Goal: Task Accomplishment & Management: Complete application form

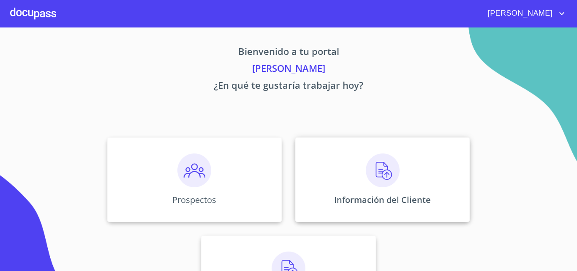
click at [369, 168] on img at bounding box center [383, 170] width 34 height 34
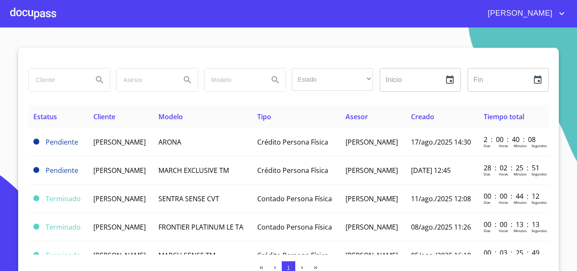
scroll to position [7, 0]
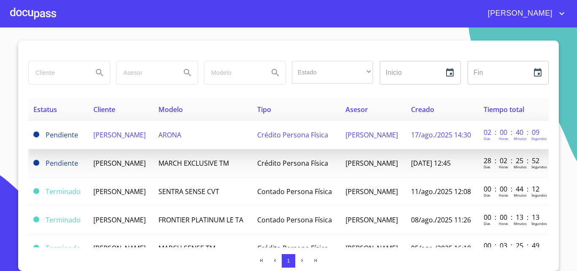
click at [118, 127] on td "[PERSON_NAME]" at bounding box center [120, 135] width 65 height 28
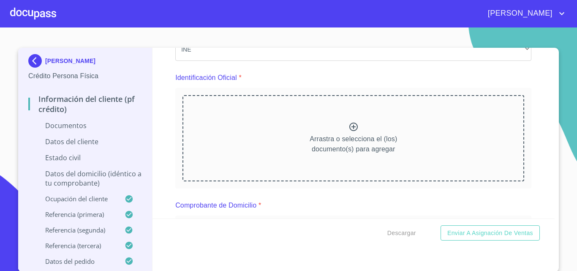
scroll to position [84, 0]
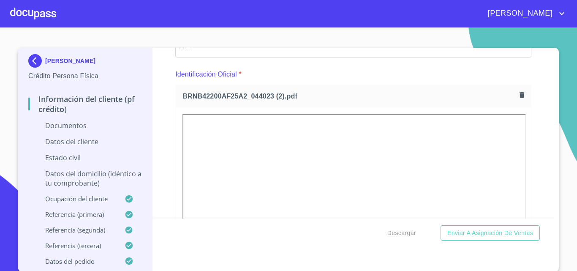
click at [561, 121] on section "[PERSON_NAME] Crédito Persona Física Información del cliente (PF crédito) Docum…" at bounding box center [288, 148] width 577 height 243
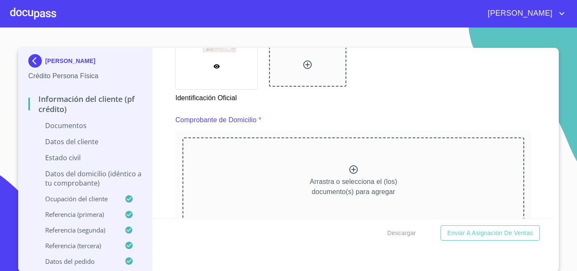
scroll to position [465, 0]
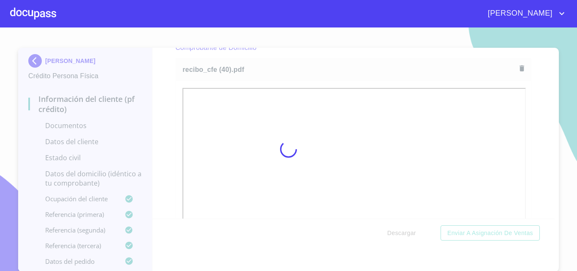
click at [532, 104] on div at bounding box center [288, 148] width 577 height 243
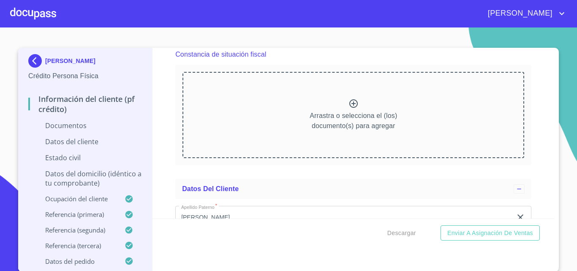
scroll to position [1352, 0]
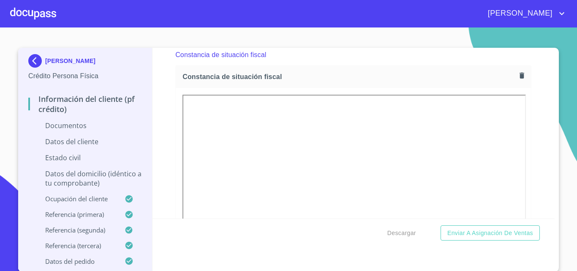
click at [169, 110] on div "Información del cliente (PF crédito) Documentos Documento de identificación.   …" at bounding box center [353, 133] width 403 height 171
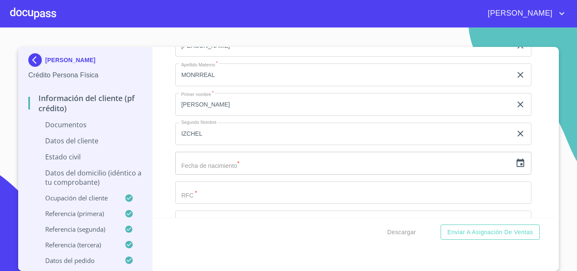
scroll to position [2027, 0]
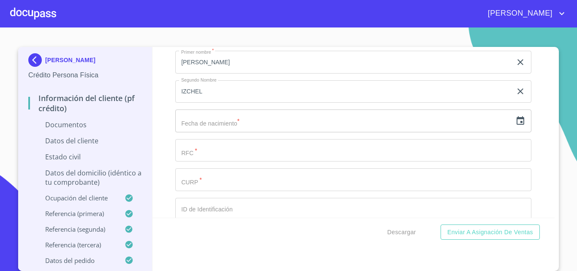
click at [517, 125] on icon "button" at bounding box center [521, 120] width 8 height 8
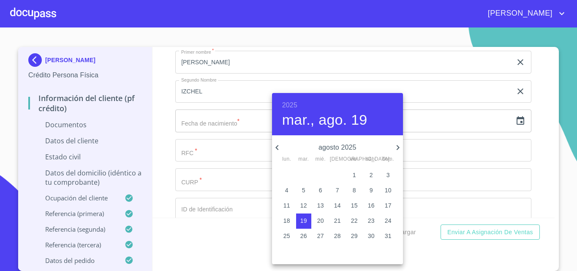
click at [297, 103] on h6 "2025" at bounding box center [289, 105] width 15 height 12
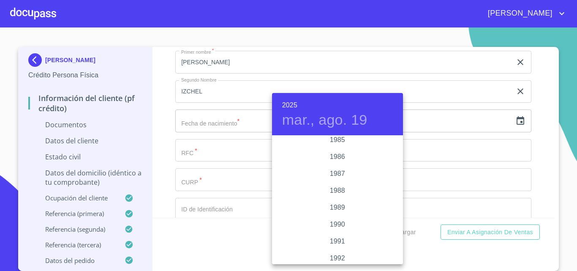
scroll to position [1005, 0]
click at [334, 148] on div "1985" at bounding box center [337, 153] width 131 height 17
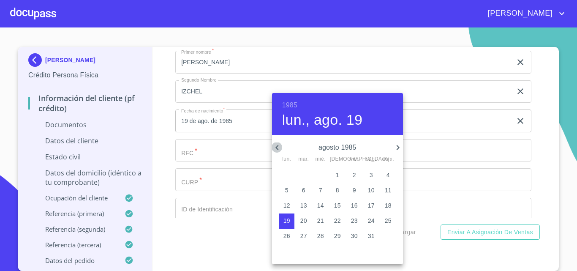
click at [279, 145] on icon "button" at bounding box center [277, 147] width 10 height 10
click at [335, 221] on p "25" at bounding box center [337, 220] width 7 height 8
type input "[DATE]"
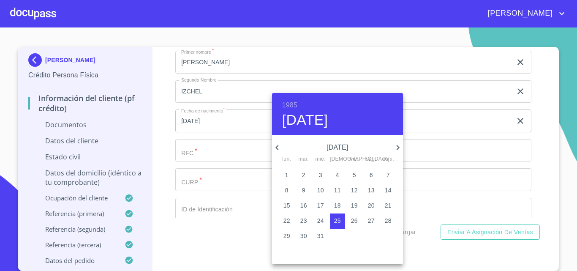
click at [552, 162] on div at bounding box center [288, 135] width 577 height 271
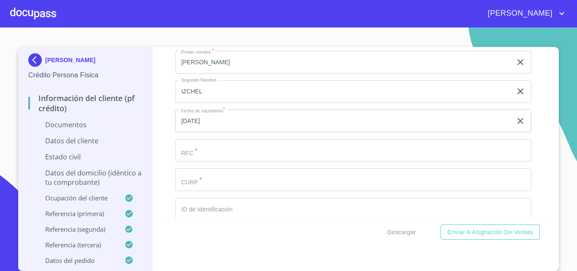
click at [221, 15] on input "Documento de identificación.   *" at bounding box center [343, 3] width 337 height 23
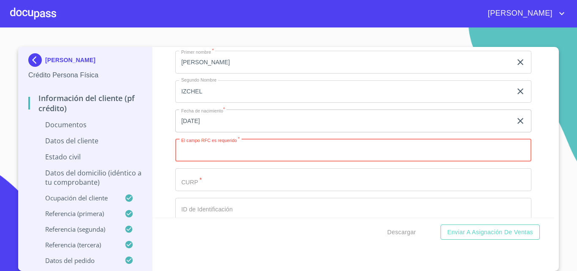
paste input "OAMS8507255H0"
type input "OAMS8507255H0"
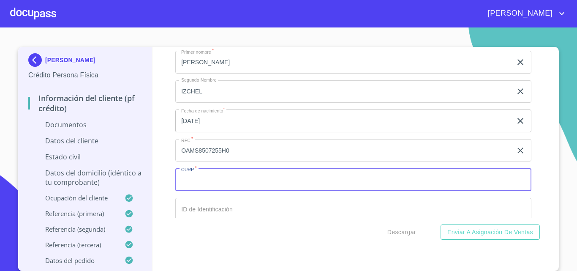
paste input "OAMS850725MMCCNL07"
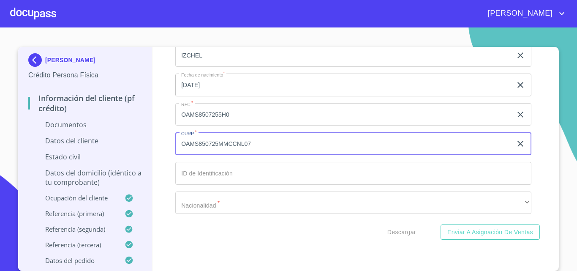
scroll to position [2112, 0]
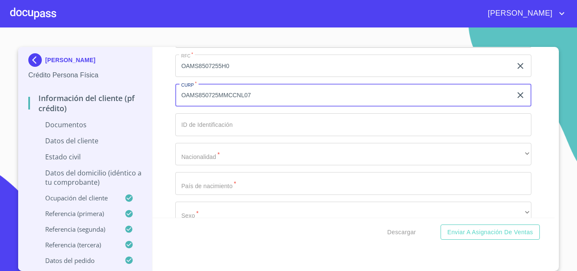
type input "OAMS850725MMCCNL07"
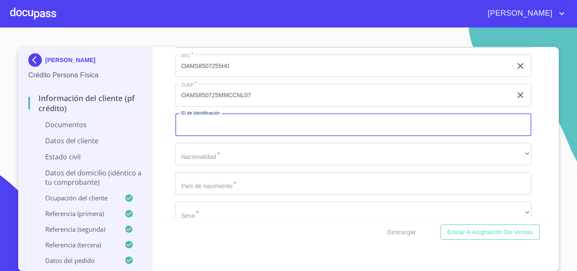
click at [190, 133] on input "Documento de identificación.   *" at bounding box center [353, 124] width 356 height 23
click at [229, 131] on input "Documento de identificación.   *" at bounding box center [353, 124] width 356 height 23
type input "1950715213"
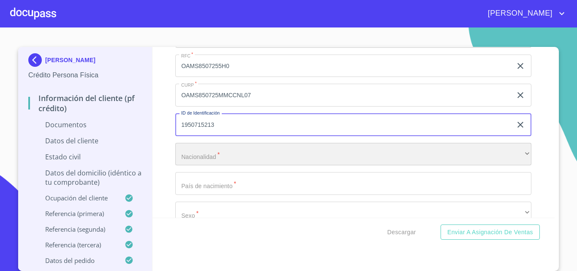
click at [213, 158] on div "​" at bounding box center [353, 154] width 356 height 23
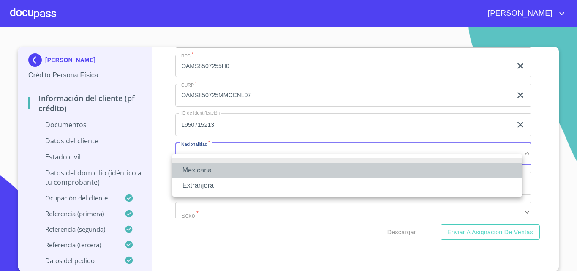
click at [219, 170] on li "Mexicana" at bounding box center [347, 170] width 350 height 15
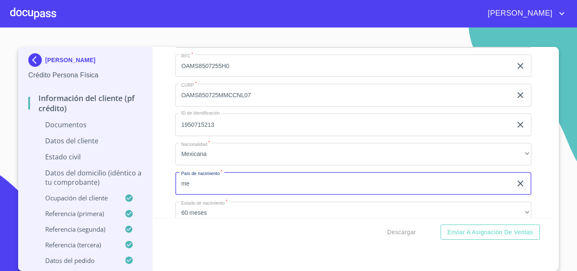
type input "m"
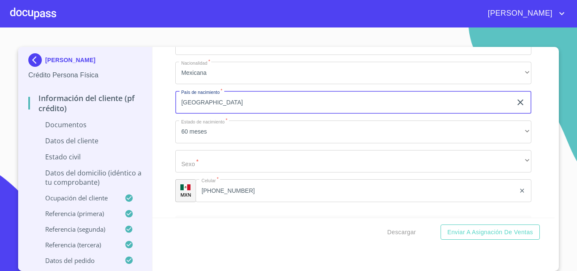
scroll to position [2196, 0]
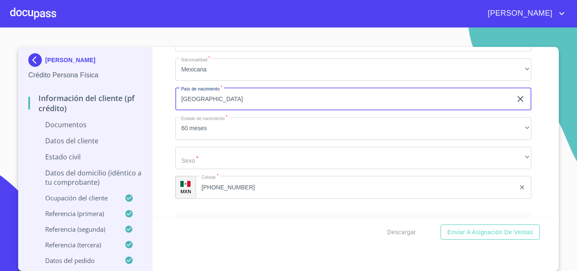
type input "[GEOGRAPHIC_DATA]"
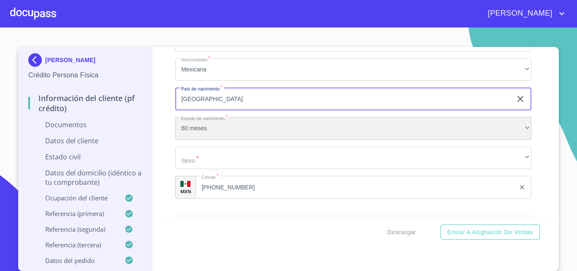
click at [218, 139] on div "60 meses" at bounding box center [353, 128] width 356 height 23
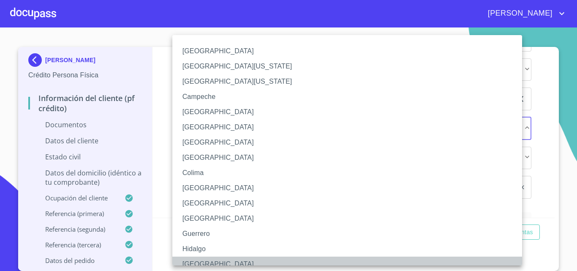
click at [200, 262] on li "[GEOGRAPHIC_DATA]" at bounding box center [350, 263] width 356 height 15
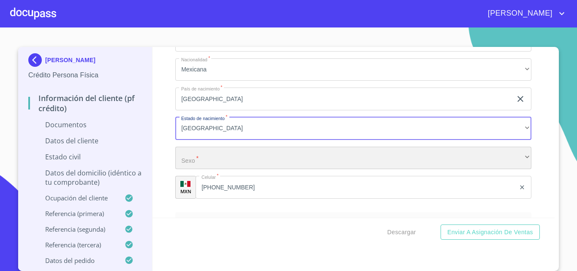
click at [207, 169] on div "​" at bounding box center [353, 158] width 356 height 23
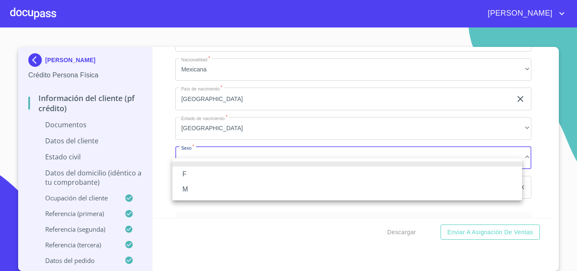
click at [185, 173] on li "F" at bounding box center [347, 173] width 350 height 15
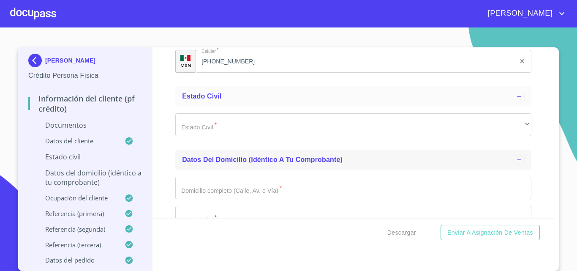
scroll to position [2323, 0]
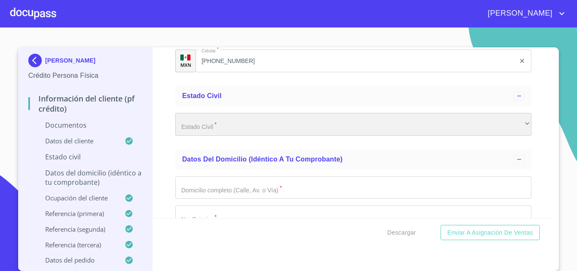
click at [238, 134] on div "​" at bounding box center [353, 124] width 356 height 23
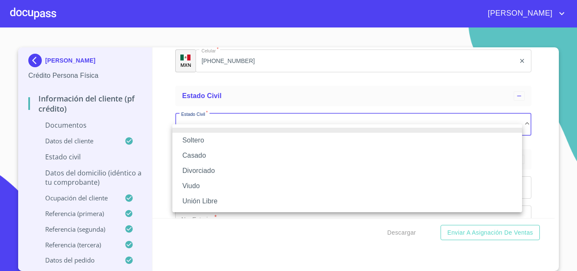
click at [209, 147] on li "Soltero" at bounding box center [347, 140] width 350 height 15
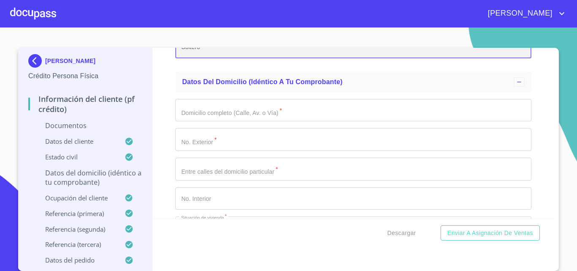
scroll to position [2408, 0]
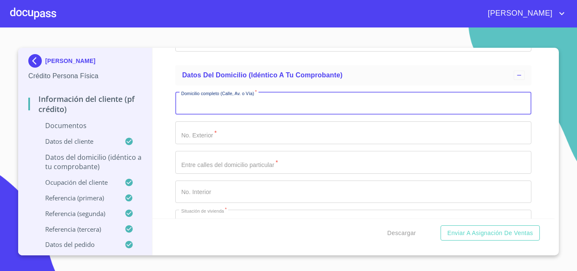
click at [255, 115] on input "Documento de identificación.   *" at bounding box center [353, 103] width 356 height 23
type input "PRIV TERAN"
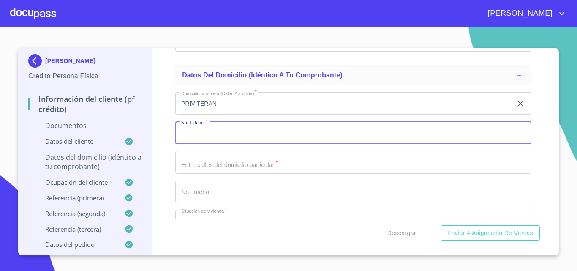
click at [251, 144] on input "Documento de identificación.   *" at bounding box center [353, 132] width 356 height 23
type input "853"
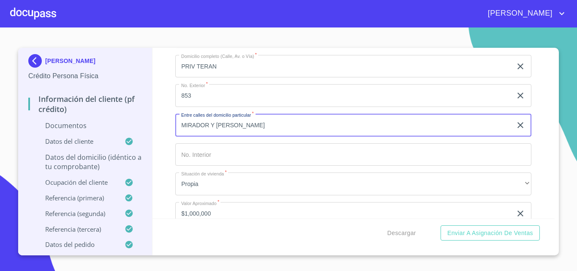
scroll to position [2492, 0]
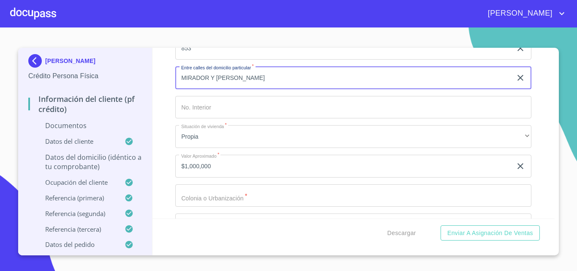
type input "MIRADOR Y [PERSON_NAME]"
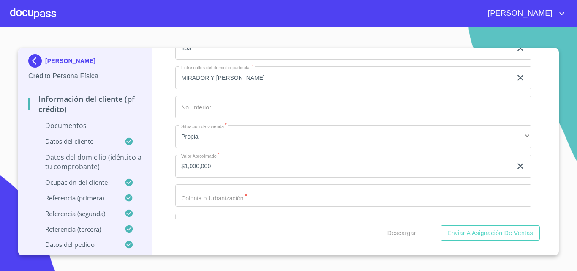
click at [167, 109] on div "Información del cliente (PF crédito) Documentos Documento de identificación.   …" at bounding box center [353, 133] width 403 height 171
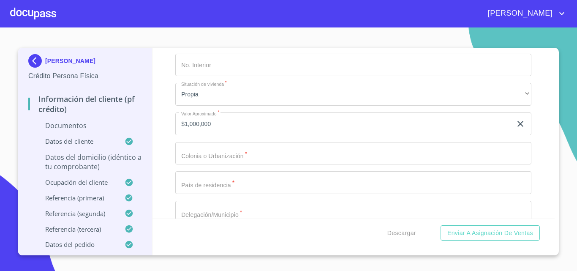
scroll to position [2577, 0]
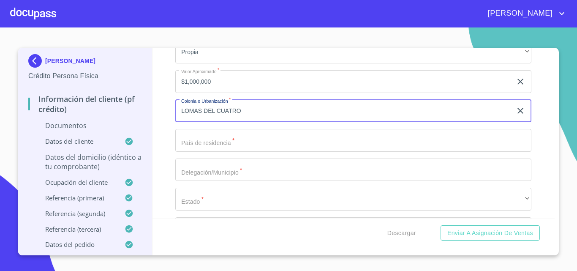
type input "LOMAS DEL CUATRO"
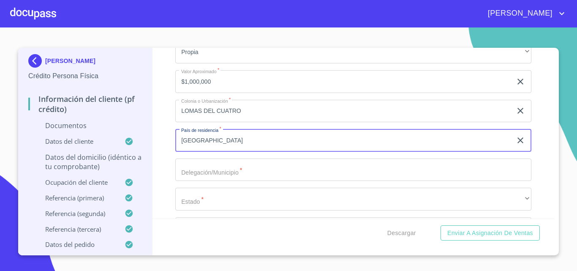
type input "[GEOGRAPHIC_DATA]"
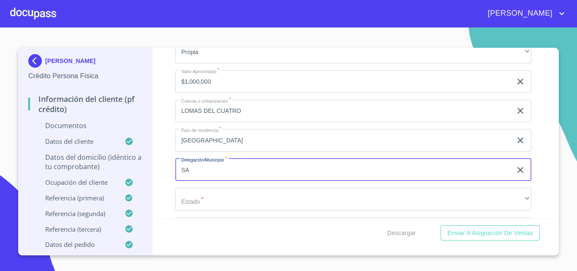
type input "S"
type input "R"
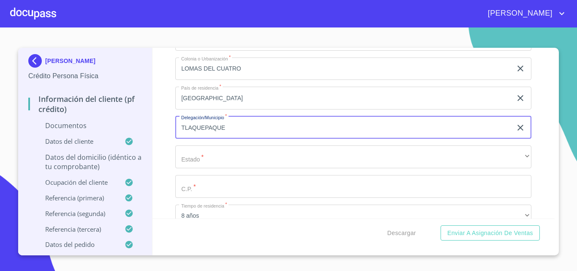
type input "TLAQUEPAQUE"
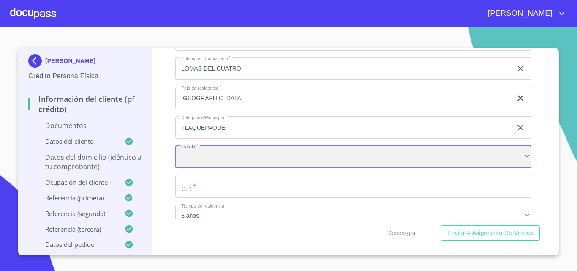
click at [209, 158] on div "​" at bounding box center [353, 156] width 356 height 23
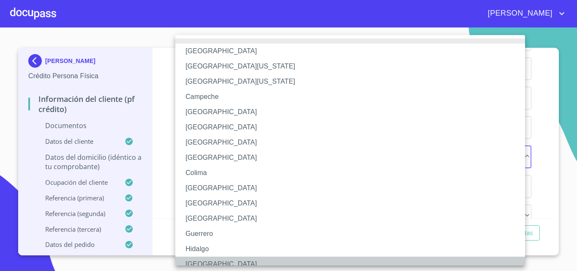
click at [207, 261] on li "[GEOGRAPHIC_DATA]" at bounding box center [353, 263] width 356 height 15
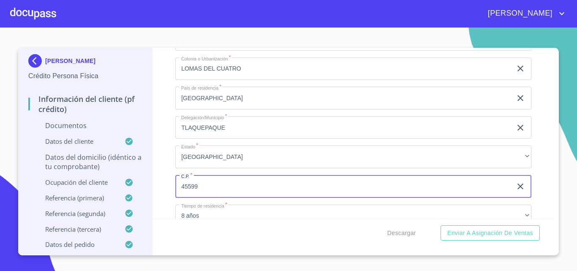
type input "45599"
click at [157, 188] on div "Información del cliente (PF crédito) Documentos Documento de identificación.   …" at bounding box center [353, 133] width 403 height 171
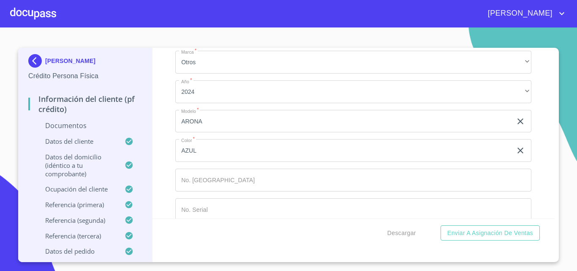
scroll to position [4229, 0]
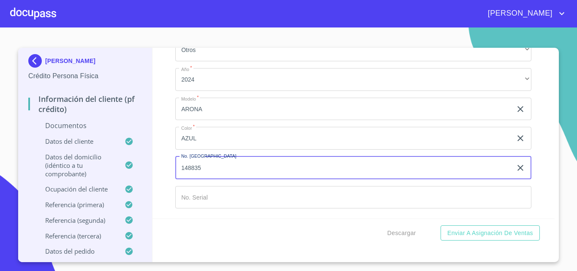
type input "148835"
click at [162, 174] on div "Información del cliente (PF crédito) Documentos Documento de identificación.   …" at bounding box center [353, 133] width 403 height 171
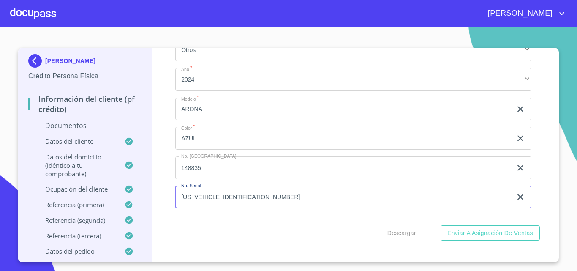
click at [198, 197] on input "[US_VEHICLE_IDENTIFICATION_NUMBER]" at bounding box center [343, 197] width 337 height 23
click at [206, 197] on input "[US_VEHICLE_IDENTIFICATION_NUMBER]" at bounding box center [343, 197] width 337 height 23
click at [212, 195] on input "[US_VEHICLE_IDENTIFICATION_NUMBER]" at bounding box center [343, 197] width 337 height 23
click at [222, 196] on input "[US_VEHICLE_IDENTIFICATION_NUMBER]" at bounding box center [343, 197] width 337 height 23
click at [229, 196] on input "[US_VEHICLE_IDENTIFICATION_NUMBER]" at bounding box center [343, 197] width 337 height 23
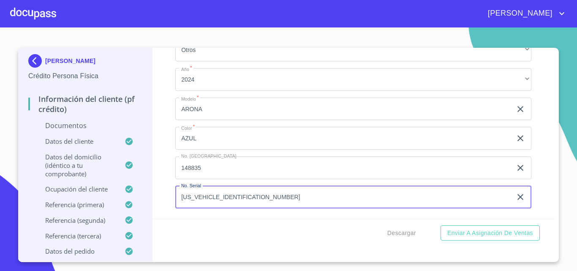
click at [235, 198] on input "[US_VEHICLE_IDENTIFICATION_NUMBER]" at bounding box center [343, 197] width 337 height 23
click at [243, 194] on input "[US_VEHICLE_IDENTIFICATION_NUMBER]" at bounding box center [343, 197] width 337 height 23
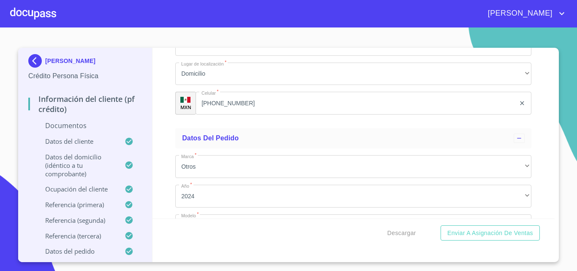
type input "[US_VEHICLE_IDENTIFICATION_NUMBER]"
click at [163, 132] on div "Información del cliente (PF crédito) Documentos Documento de identificación.   …" at bounding box center [353, 133] width 403 height 171
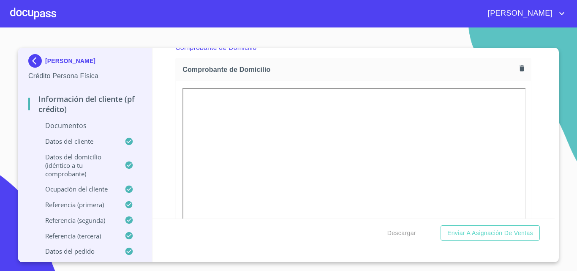
scroll to position [718, 0]
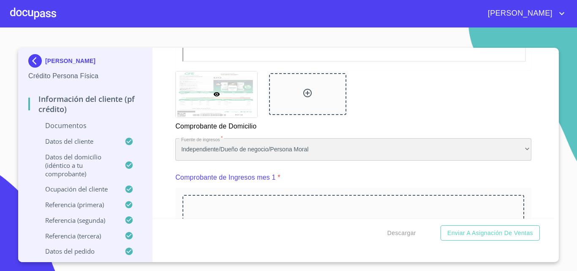
click at [308, 161] on div "Independiente/Dueño de negocio/Persona Moral" at bounding box center [353, 149] width 356 height 23
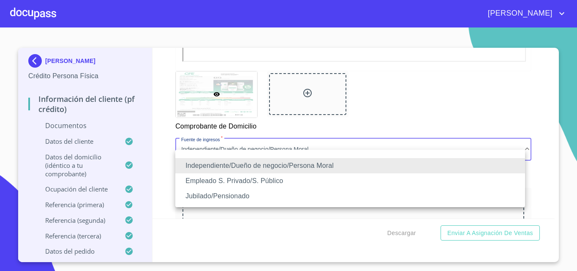
click at [162, 171] on div at bounding box center [288, 135] width 577 height 271
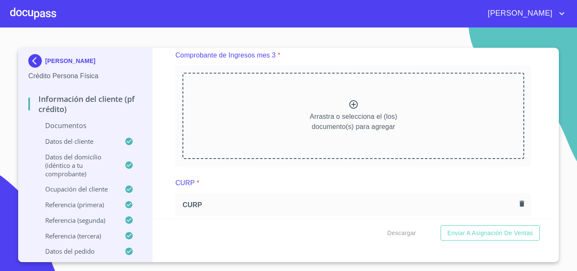
scroll to position [1563, 0]
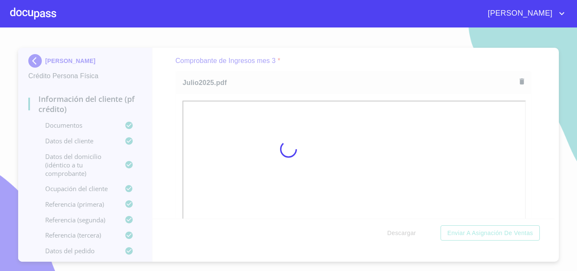
click at [542, 133] on div at bounding box center [288, 148] width 577 height 243
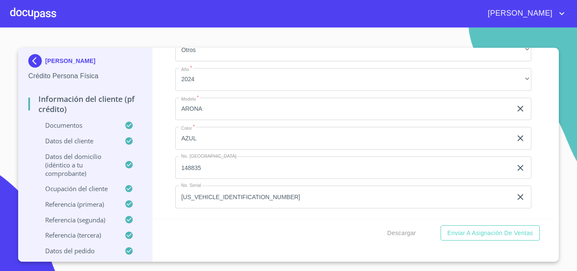
scroll to position [4938, 0]
click at [492, 239] on button "Enviar a Asignación de Ventas" at bounding box center [490, 233] width 99 height 16
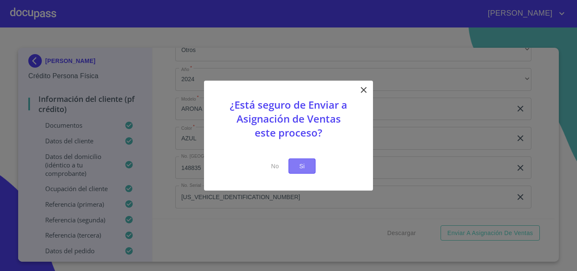
click at [295, 168] on button "Si" at bounding box center [301, 166] width 27 height 16
click at [296, 167] on span "Si" at bounding box center [302, 166] width 14 height 11
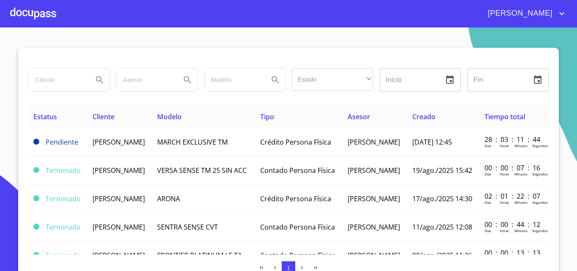
click at [42, 11] on div at bounding box center [33, 13] width 46 height 27
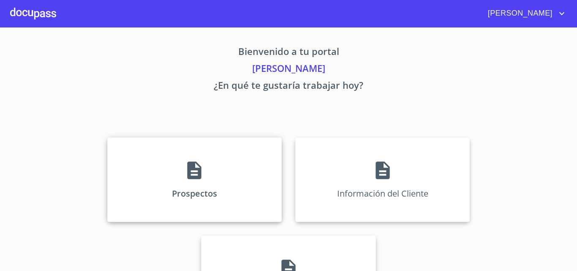
click at [201, 169] on icon at bounding box center [194, 170] width 21 height 21
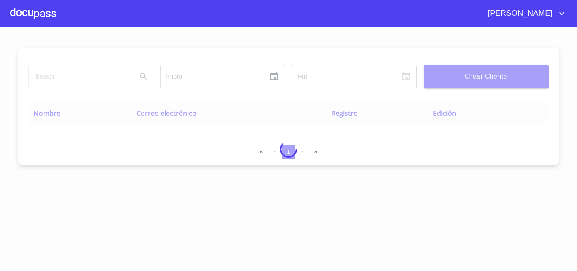
click at [80, 71] on div at bounding box center [288, 148] width 577 height 243
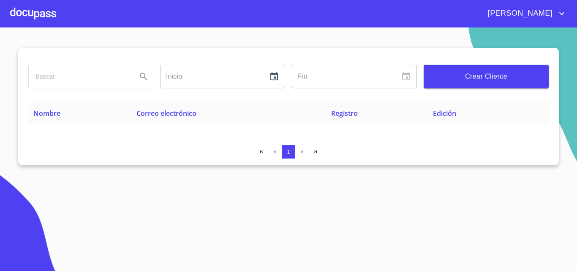
click at [78, 80] on input "search" at bounding box center [79, 76] width 101 height 23
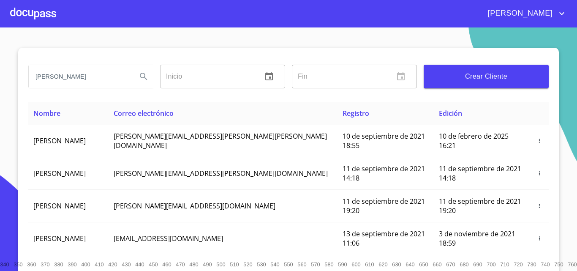
type input "[PERSON_NAME]"
click at [141, 78] on icon "Search" at bounding box center [144, 76] width 10 height 10
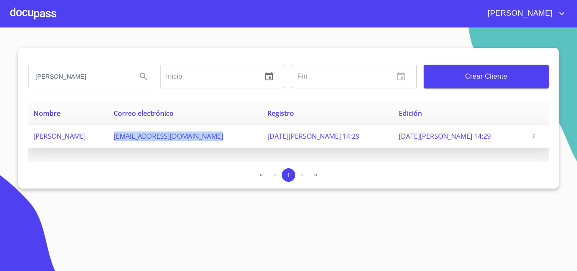
drag, startPoint x: 286, startPoint y: 135, endPoint x: 179, endPoint y: 139, distance: 107.3
click at [179, 139] on td "[EMAIL_ADDRESS][DOMAIN_NAME]" at bounding box center [186, 136] width 154 height 23
copy span "[EMAIL_ADDRESS][DOMAIN_NAME]"
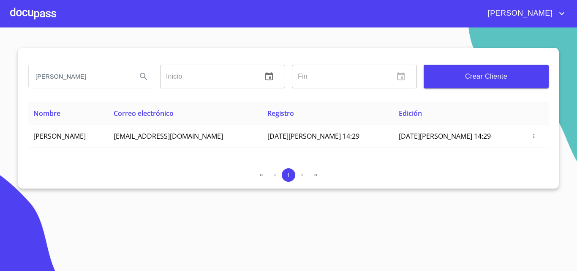
click at [46, 11] on div at bounding box center [33, 13] width 46 height 27
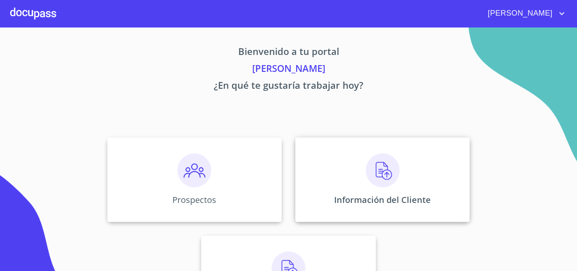
click at [381, 166] on img at bounding box center [383, 170] width 34 height 34
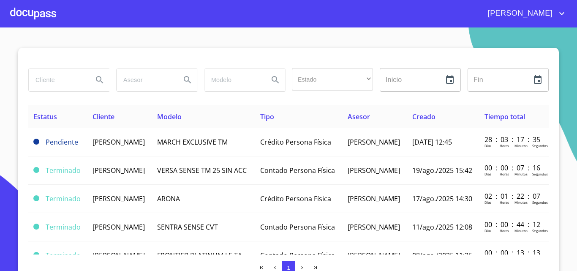
click at [42, 7] on div at bounding box center [33, 13] width 46 height 27
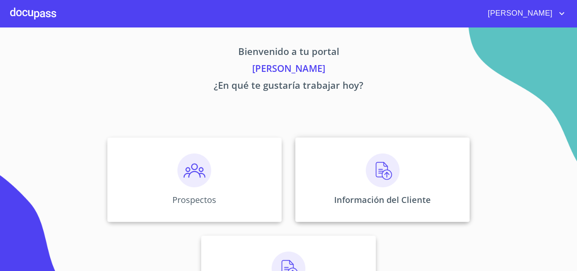
click at [381, 171] on img at bounding box center [383, 170] width 34 height 34
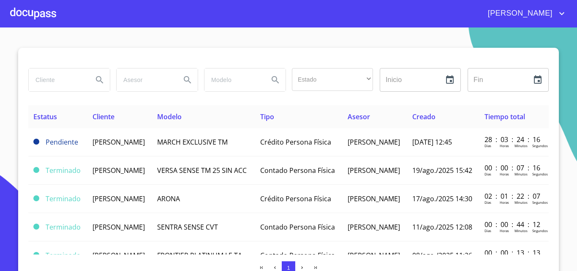
click at [34, 22] on div at bounding box center [33, 13] width 46 height 27
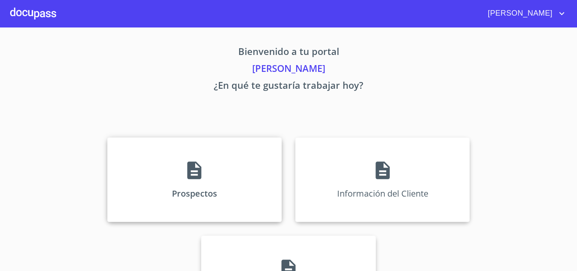
click at [167, 151] on div "Prospectos" at bounding box center [194, 179] width 174 height 84
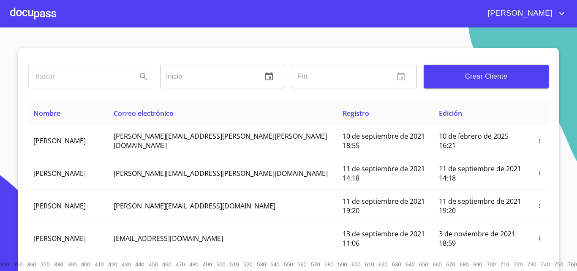
click at [95, 76] on input "search" at bounding box center [79, 76] width 101 height 23
type input "[PERSON_NAME]"
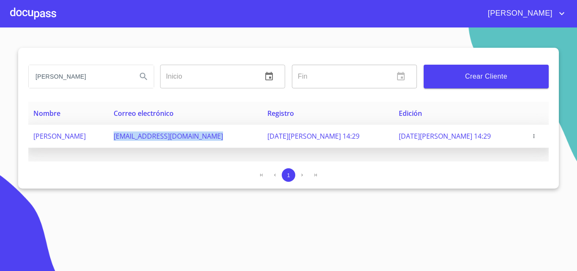
drag, startPoint x: 286, startPoint y: 132, endPoint x: 176, endPoint y: 139, distance: 110.5
click at [176, 139] on td "[EMAIL_ADDRESS][DOMAIN_NAME]" at bounding box center [186, 136] width 154 height 23
copy span "[EMAIL_ADDRESS][DOMAIN_NAME]"
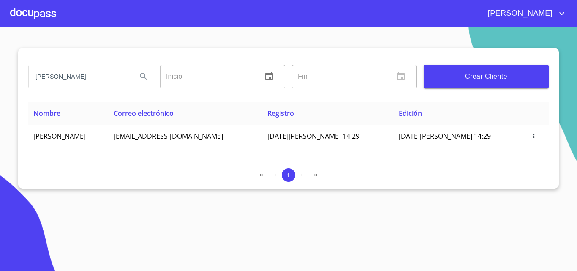
click at [46, 18] on div at bounding box center [33, 13] width 46 height 27
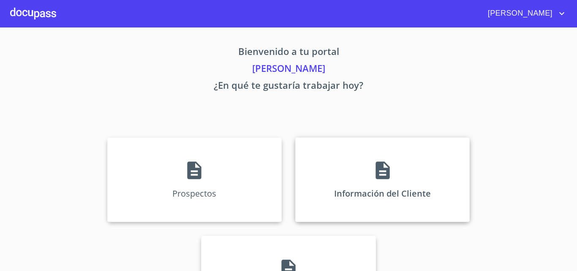
click at [393, 164] on div "Información del Cliente" at bounding box center [382, 179] width 174 height 84
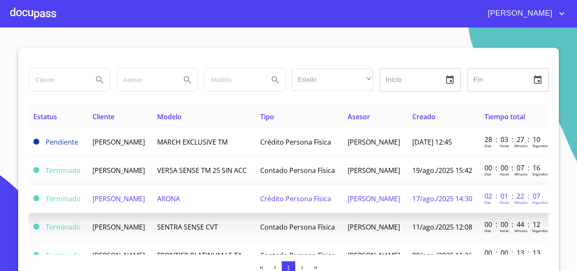
click at [137, 203] on span "[PERSON_NAME]" at bounding box center [119, 198] width 52 height 9
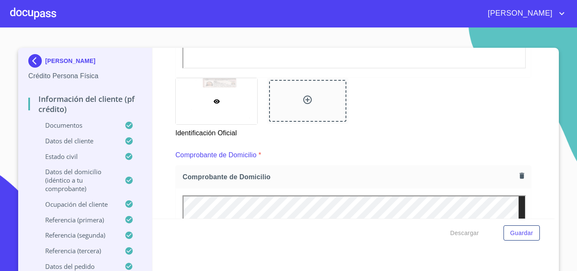
scroll to position [338, 0]
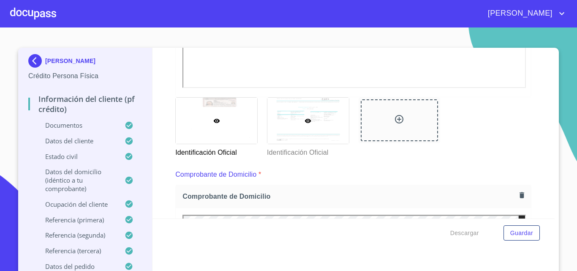
click at [322, 133] on div at bounding box center [308, 121] width 82 height 46
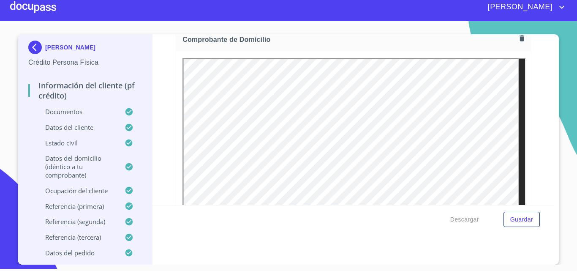
scroll to position [777, 0]
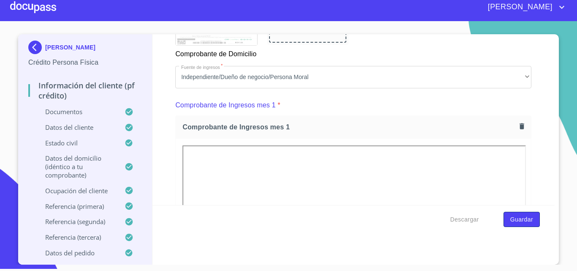
click at [526, 220] on span "Guardar" at bounding box center [521, 219] width 23 height 11
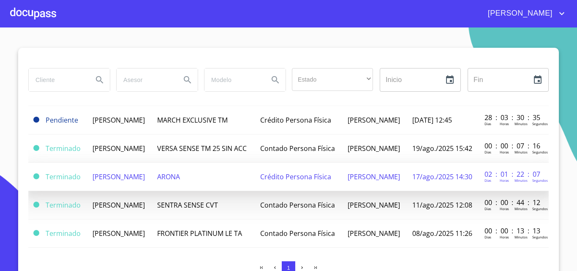
scroll to position [42, 0]
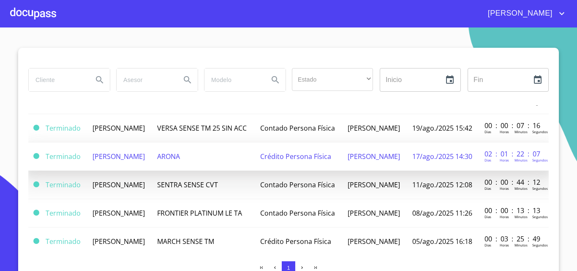
click at [123, 171] on td "[PERSON_NAME]" at bounding box center [119, 156] width 65 height 28
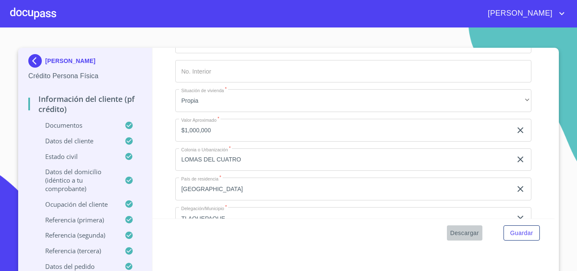
click at [473, 232] on span "Descargar" at bounding box center [464, 233] width 29 height 11
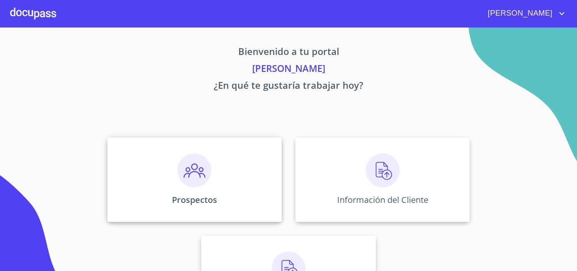
click at [197, 171] on img at bounding box center [194, 170] width 34 height 34
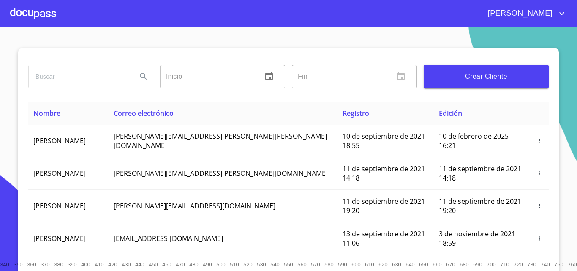
click at [92, 78] on input "search" at bounding box center [79, 76] width 101 height 23
type input "diego"
click at [142, 79] on icon "Search" at bounding box center [143, 76] width 7 height 7
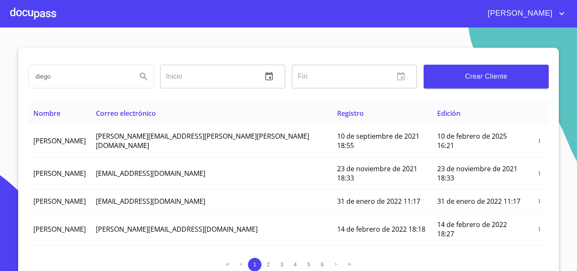
click at [452, 72] on span "Crear Cliente" at bounding box center [486, 77] width 112 height 12
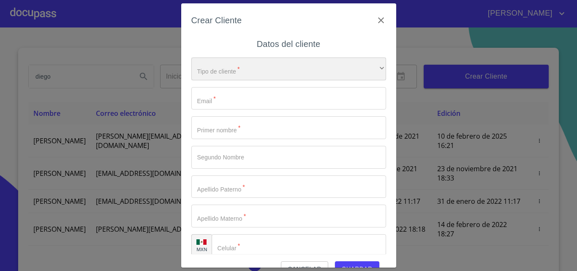
click at [242, 68] on div "​" at bounding box center [288, 68] width 195 height 23
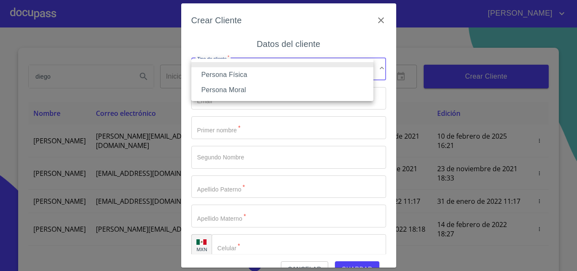
click at [230, 76] on li "Persona Física" at bounding box center [282, 74] width 182 height 15
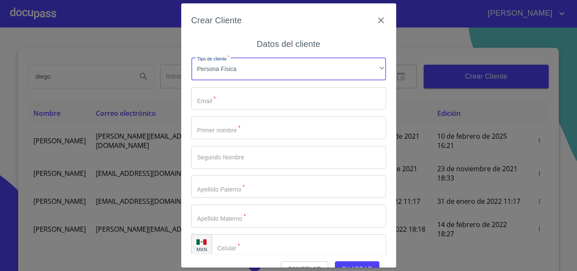
click at [232, 94] on input "Tipo de cliente   *" at bounding box center [288, 98] width 195 height 23
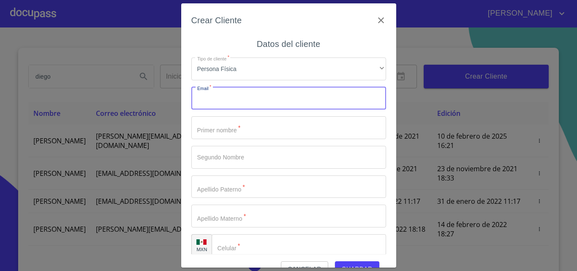
paste input "viramontesdiego39@gmail.com"
type input "viramontesdiego39@gmail.com"
click at [237, 133] on input "Tipo de cliente   *" at bounding box center [288, 127] width 195 height 23
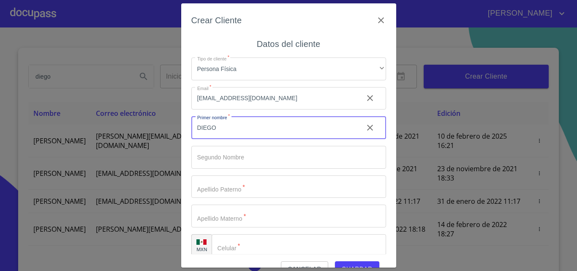
type input "DIEGO"
click at [239, 139] on input "Tipo de cliente   *" at bounding box center [273, 127] width 165 height 23
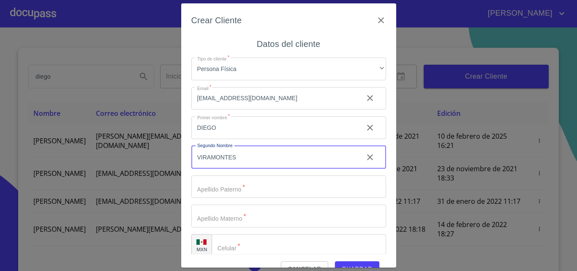
type input "VIRAMONTES"
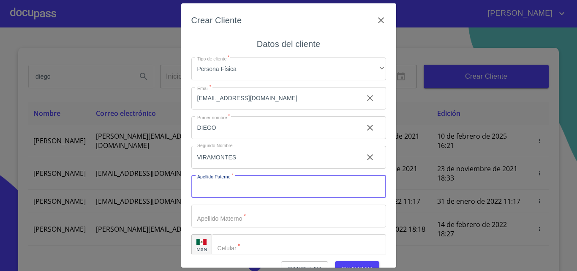
click at [237, 188] on input "Tipo de cliente   *" at bounding box center [288, 186] width 195 height 23
type input "N"
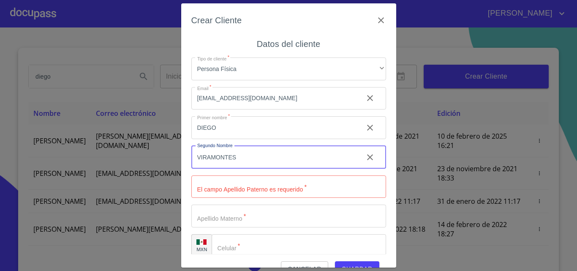
click at [252, 165] on input "VIRAMONTES" at bounding box center [273, 157] width 165 height 23
type input "V"
click at [231, 191] on input "Tipo de cliente   *" at bounding box center [288, 186] width 195 height 23
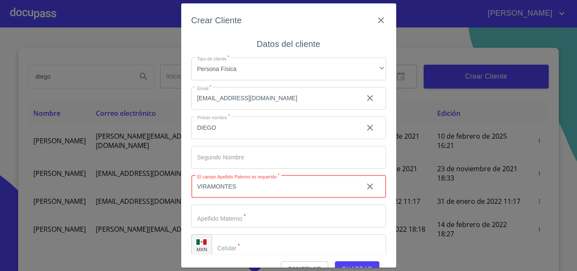
type input "VIRAMONTES"
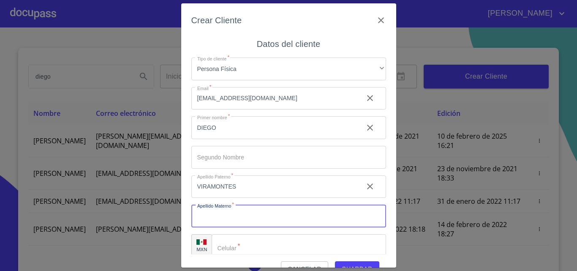
click at [242, 222] on input "Tipo de cliente   *" at bounding box center [288, 215] width 195 height 23
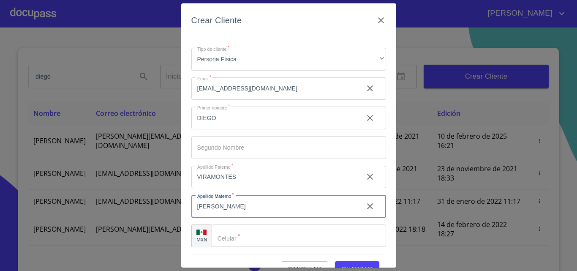
scroll to position [19, 0]
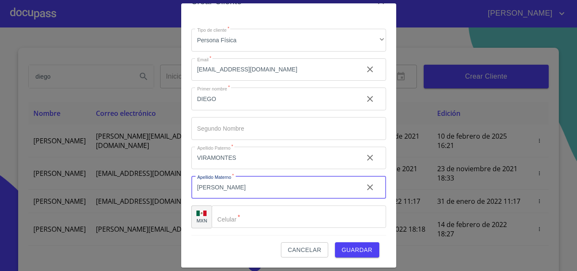
type input "NAVARRO"
click at [252, 220] on input "Tipo de cliente   *" at bounding box center [299, 216] width 174 height 23
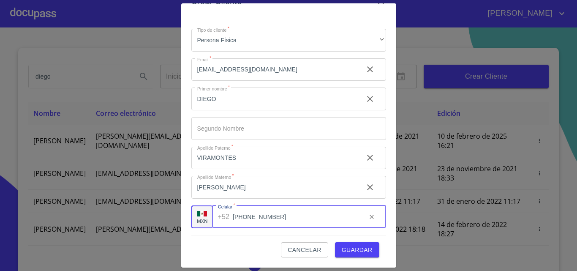
type input "[PHONE_NUMBER]"
click at [346, 253] on span "Guardar" at bounding box center [357, 250] width 31 height 11
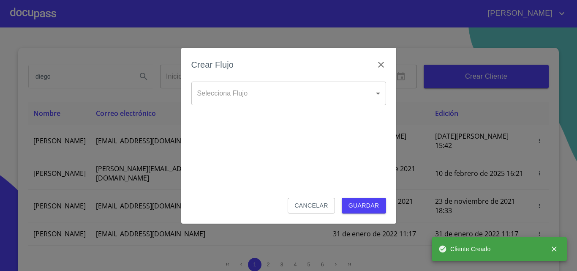
click at [338, 95] on body "JESSICA diego Inicio ​ Fin ​ Crear Cliente Nombre Correo electrónico Registro E…" at bounding box center [288, 135] width 577 height 271
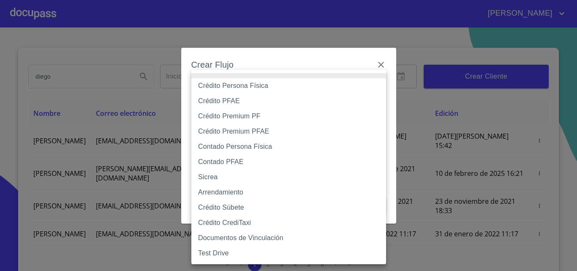
click at [233, 149] on li "Contado Persona Física" at bounding box center [288, 146] width 195 height 15
type input "60bf975b0d9865ccc2471536"
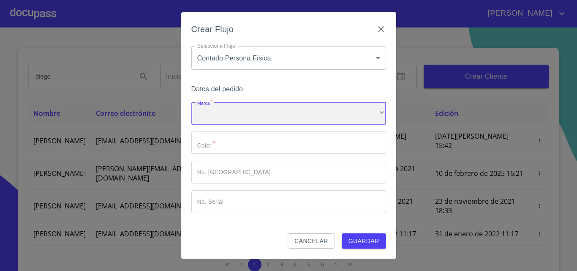
click at [225, 116] on div "​" at bounding box center [288, 113] width 195 height 23
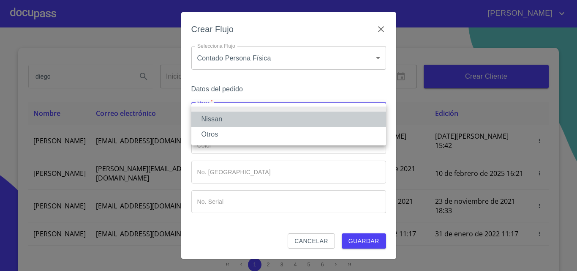
click at [220, 121] on li "Nissan" at bounding box center [288, 119] width 195 height 15
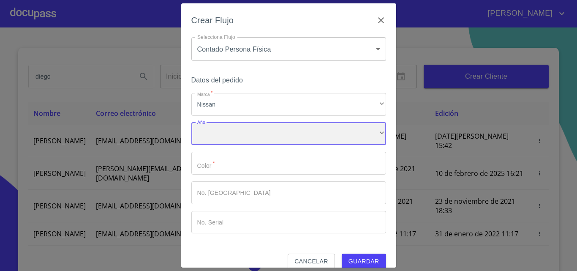
click at [224, 136] on div "​" at bounding box center [288, 133] width 195 height 23
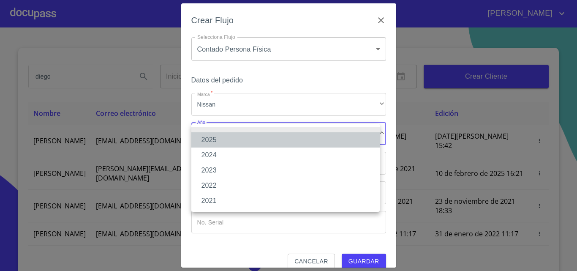
click at [219, 141] on li "2025" at bounding box center [285, 139] width 188 height 15
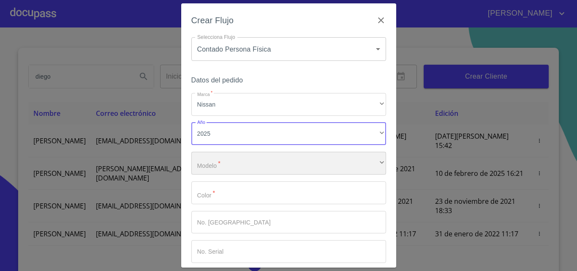
click at [228, 169] on div "​" at bounding box center [288, 163] width 195 height 23
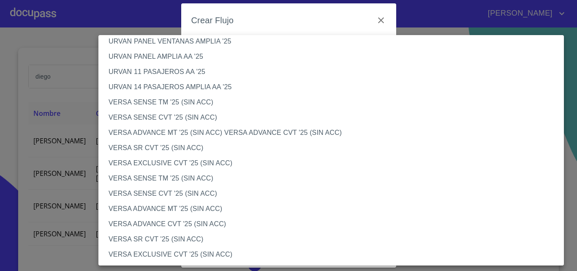
scroll to position [253, 0]
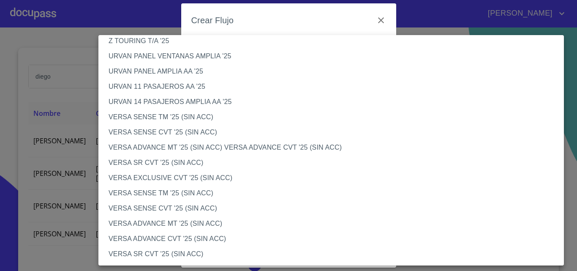
click at [151, 117] on li "VERSA SENSE TM '25 (SIN ACC)" at bounding box center [334, 116] width 472 height 15
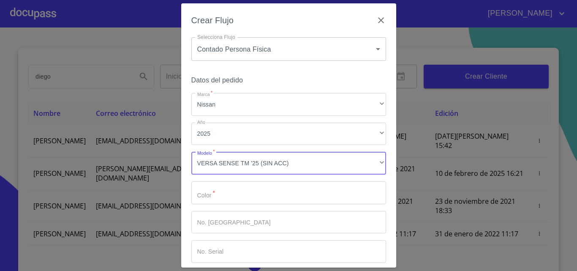
click at [217, 194] on input "Marca   *" at bounding box center [288, 192] width 195 height 23
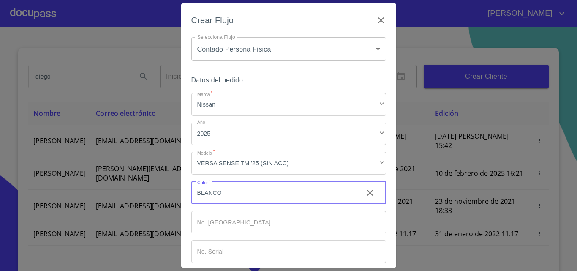
type input "BLANCO"
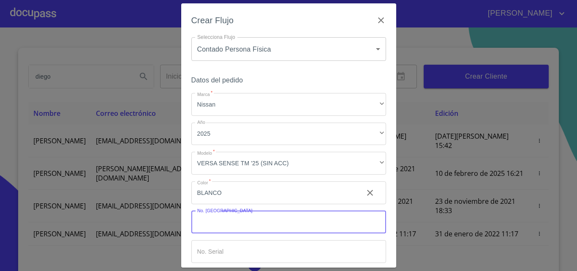
click at [227, 222] on input "Marca   *" at bounding box center [288, 222] width 195 height 23
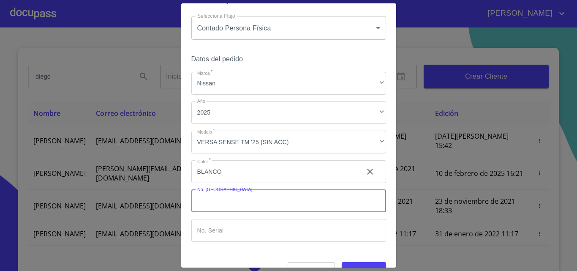
scroll to position [41, 0]
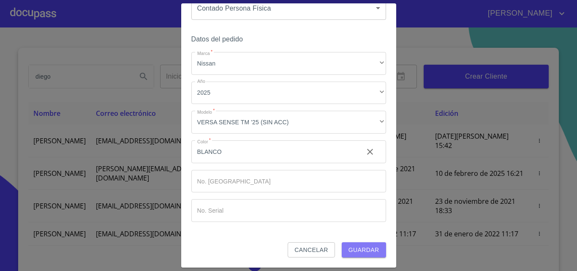
click at [361, 252] on span "Guardar" at bounding box center [363, 250] width 31 height 11
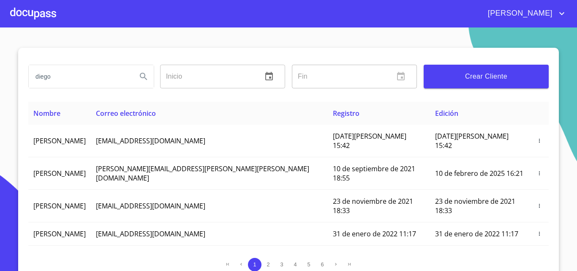
click at [16, 10] on div at bounding box center [33, 13] width 46 height 27
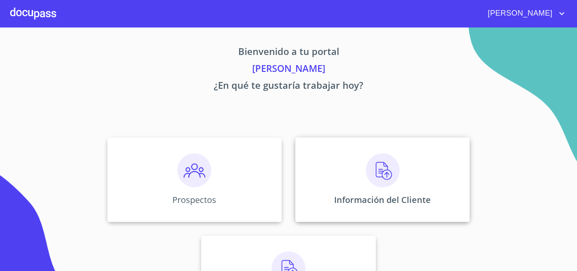
click at [378, 166] on img at bounding box center [383, 170] width 34 height 34
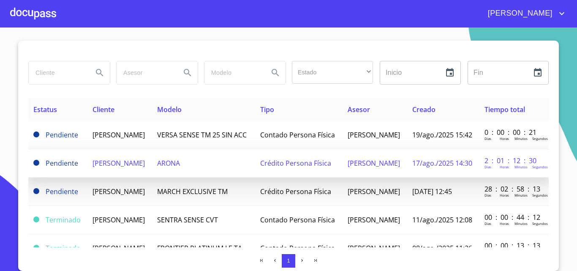
scroll to position [7, 0]
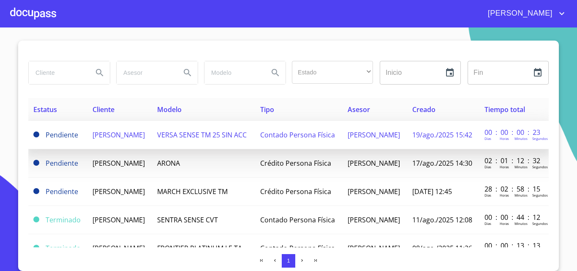
click at [116, 139] on span "[PERSON_NAME]" at bounding box center [119, 134] width 52 height 9
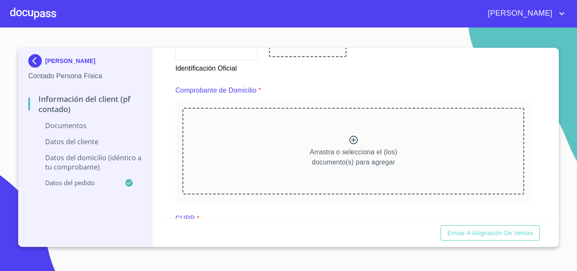
scroll to position [422, 0]
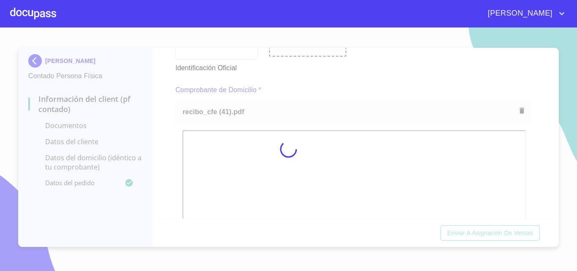
click at [536, 120] on div at bounding box center [288, 148] width 577 height 243
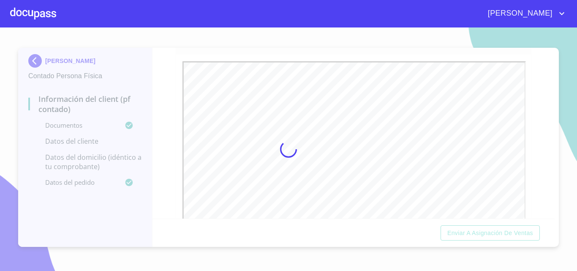
scroll to position [0, 0]
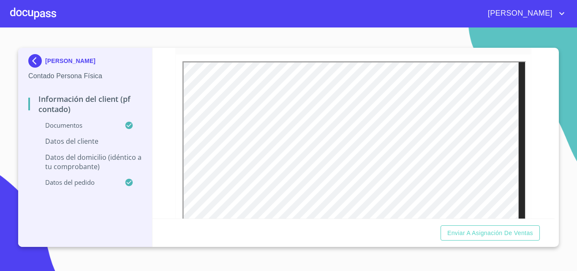
click at [163, 109] on div "Información del Client (PF contado) Documentos Documento de identificación.   *…" at bounding box center [353, 133] width 403 height 171
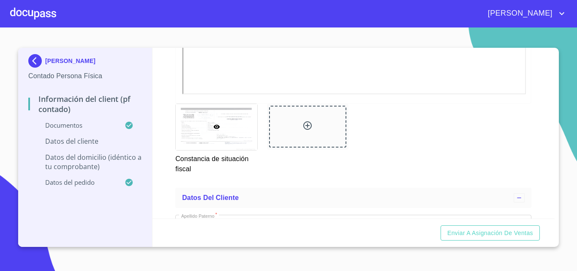
scroll to position [1394, 0]
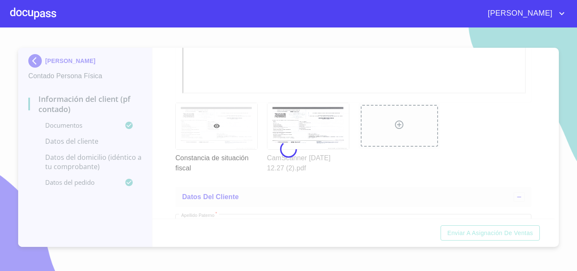
click at [319, 136] on div at bounding box center [288, 148] width 577 height 243
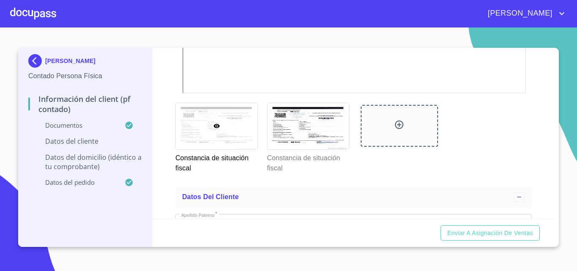
click at [225, 149] on div at bounding box center [217, 126] width 82 height 46
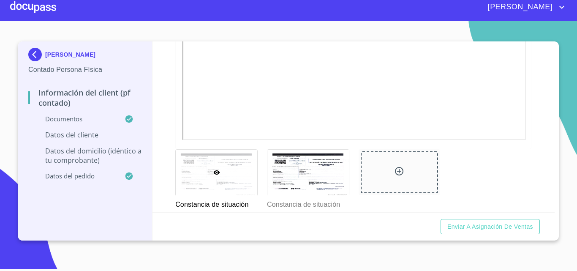
scroll to position [1426, 0]
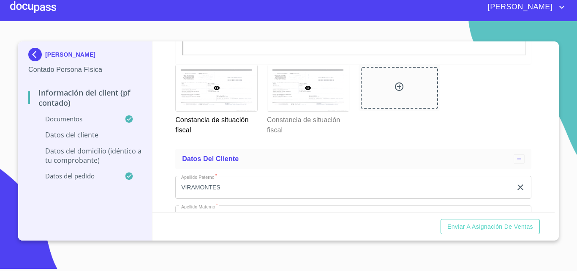
click at [299, 111] on div at bounding box center [308, 88] width 82 height 46
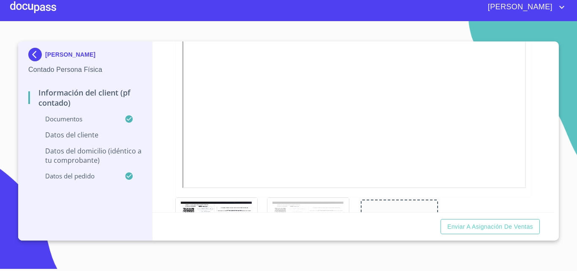
scroll to position [1299, 0]
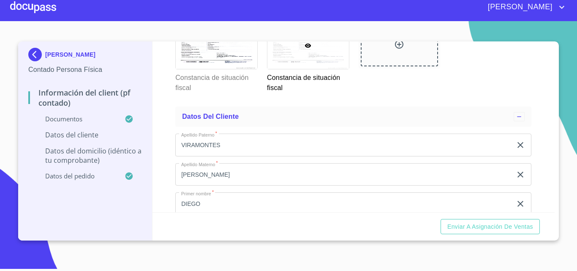
click at [323, 69] on div at bounding box center [308, 46] width 82 height 46
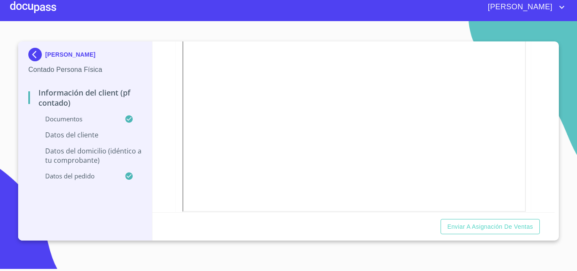
scroll to position [1257, 0]
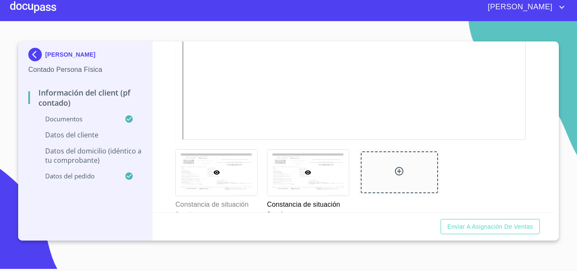
click at [234, 192] on div at bounding box center [217, 173] width 82 height 46
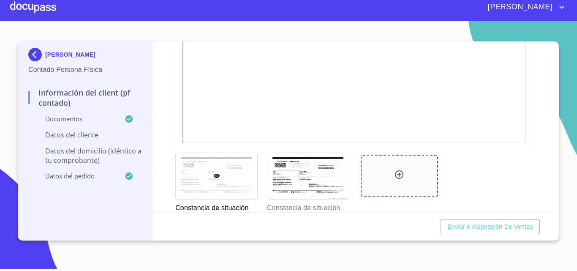
scroll to position [1341, 0]
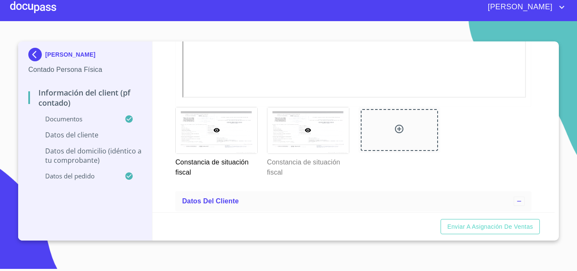
click at [333, 148] on div at bounding box center [308, 130] width 82 height 46
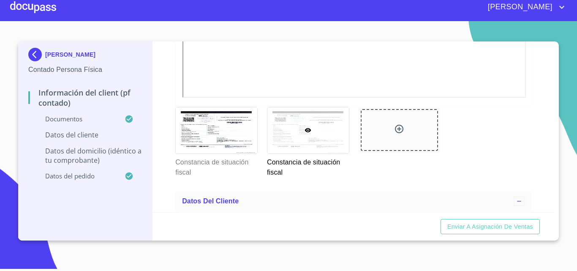
click at [305, 153] on div at bounding box center [308, 130] width 82 height 46
click at [229, 153] on div at bounding box center [217, 130] width 82 height 46
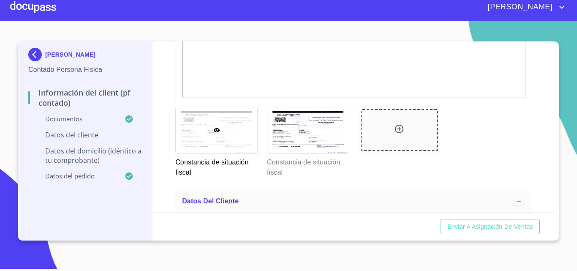
scroll to position [1172, 0]
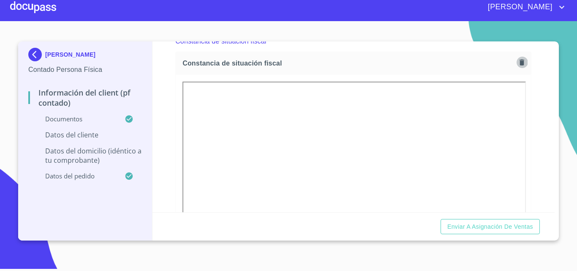
click at [520, 65] on icon "button" at bounding box center [522, 62] width 5 height 6
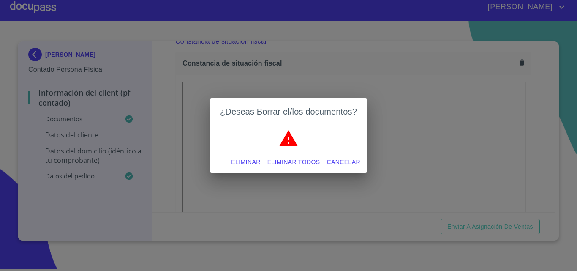
click at [243, 162] on span "Eliminar" at bounding box center [245, 162] width 29 height 11
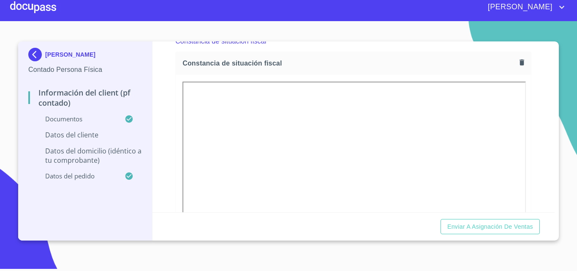
click at [539, 72] on div "Información del Client (PF contado) Documentos Documento de identificación.   *…" at bounding box center [353, 126] width 403 height 171
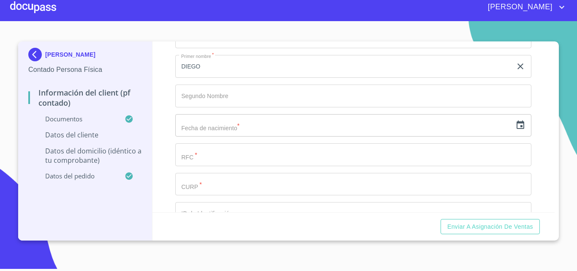
scroll to position [1647, 0]
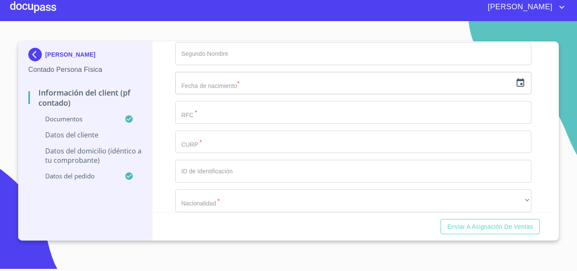
click at [232, 95] on input "text" at bounding box center [343, 83] width 337 height 23
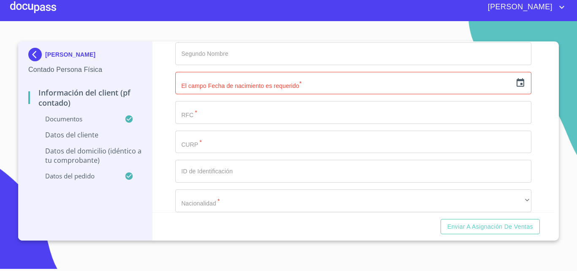
click at [539, 77] on div "Información del Client (PF contado) Documentos Documento de identificación.   *…" at bounding box center [353, 126] width 403 height 171
click at [310, 93] on input "text" at bounding box center [343, 83] width 337 height 23
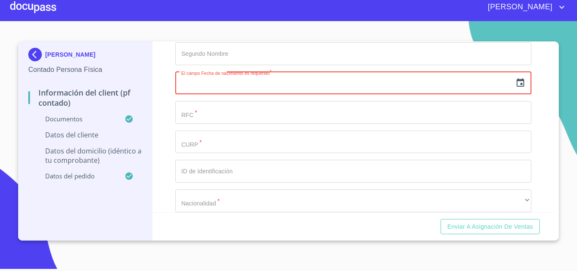
click at [516, 88] on icon "button" at bounding box center [520, 83] width 10 height 10
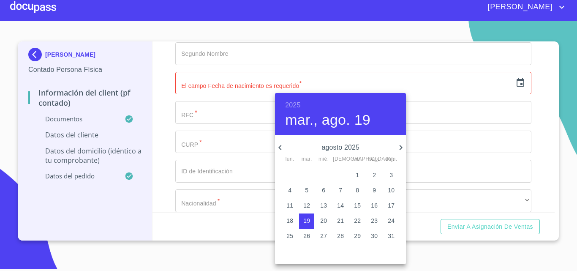
click at [277, 147] on icon "button" at bounding box center [280, 147] width 10 height 10
click at [302, 107] on div "2025 mar., ago. 19" at bounding box center [340, 114] width 131 height 42
click at [289, 102] on h6 "2025" at bounding box center [292, 105] width 15 height 12
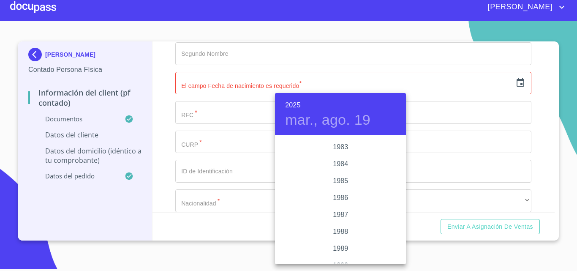
scroll to position [963, 0]
click at [338, 145] on div "1982" at bounding box center [340, 144] width 131 height 17
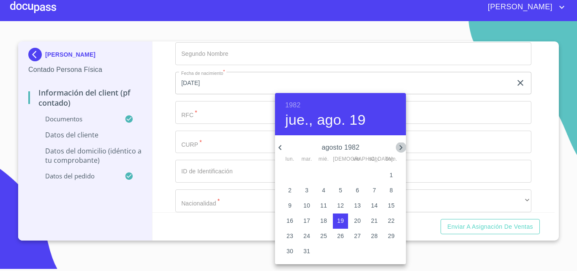
click at [400, 147] on icon "button" at bounding box center [401, 147] width 10 height 10
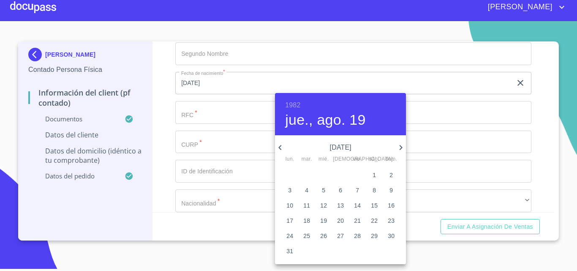
click at [283, 147] on icon "button" at bounding box center [280, 147] width 10 height 10
click at [341, 236] on p "30" at bounding box center [340, 235] width 7 height 8
type input "30 de dic. de 1982"
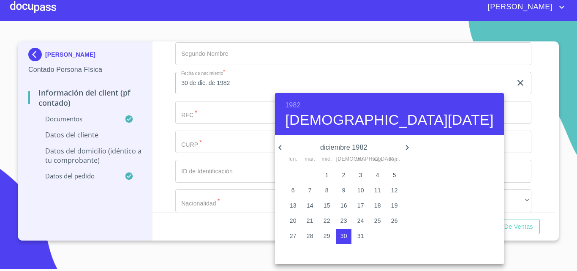
click at [552, 130] on div at bounding box center [288, 135] width 577 height 271
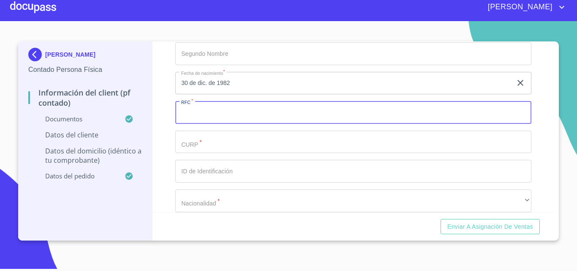
paste input "VIND821230IE2"
type input "VIND821230IE2"
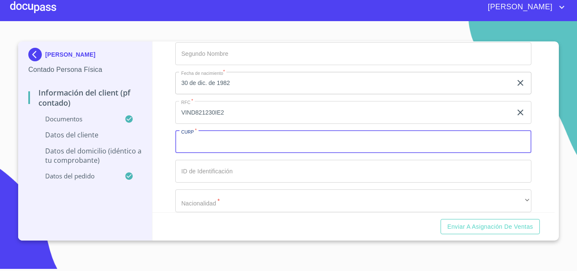
paste input "VIND821230HJCRVG06"
type input "VIND821230HJCRVG06"
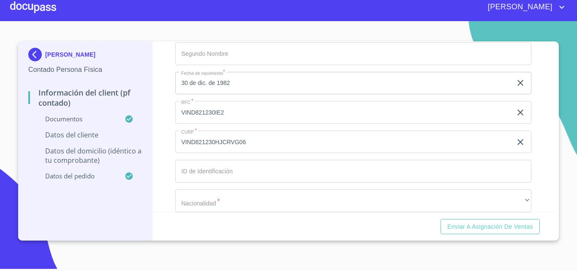
click at [537, 140] on div "Información del Client (PF contado) Documentos Documento de identificación.   *…" at bounding box center [353, 126] width 403 height 171
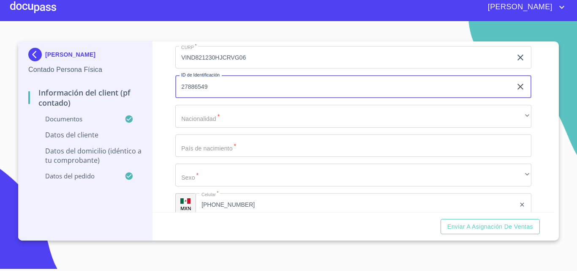
click at [201, 98] on input "27886549" at bounding box center [343, 86] width 337 height 23
click at [212, 95] on input "27886549" at bounding box center [343, 86] width 337 height 23
click at [209, 97] on input "27886549" at bounding box center [343, 86] width 337 height 23
type input "2788654918"
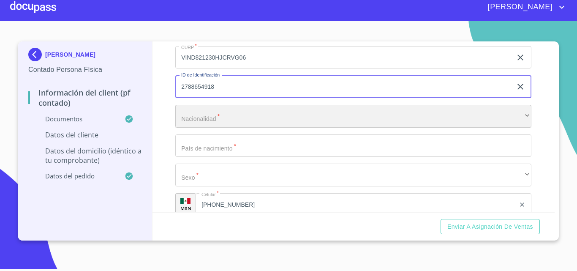
click at [275, 128] on div "​" at bounding box center [353, 116] width 356 height 23
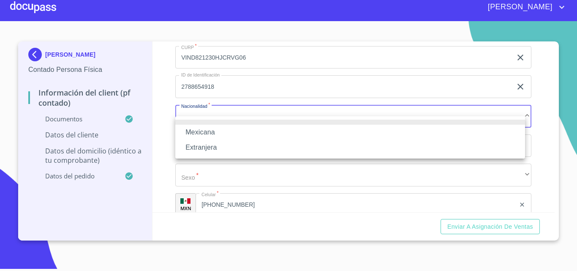
click at [221, 131] on li "Mexicana" at bounding box center [350, 132] width 350 height 15
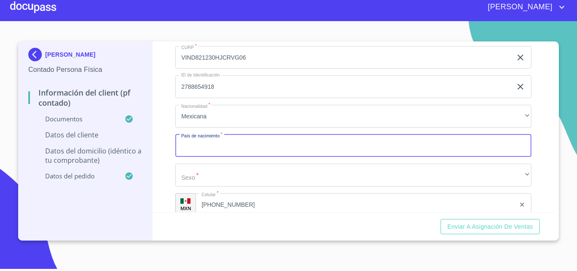
click at [232, 150] on input "Documento de identificación.   *" at bounding box center [353, 145] width 356 height 23
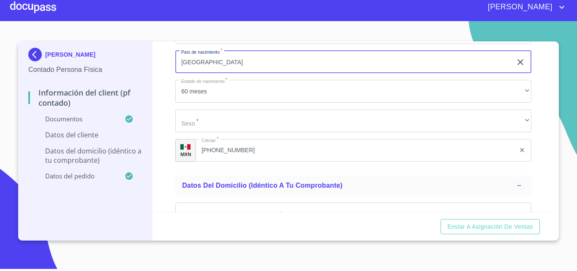
scroll to position [1816, 0]
type input "[GEOGRAPHIC_DATA]"
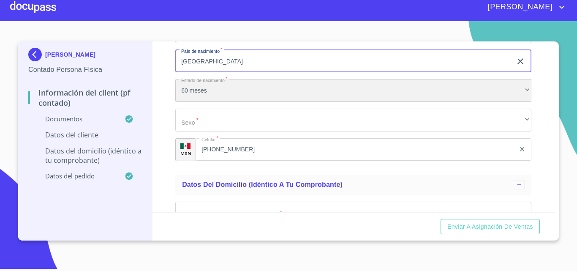
click at [218, 100] on div "60 meses" at bounding box center [353, 90] width 356 height 23
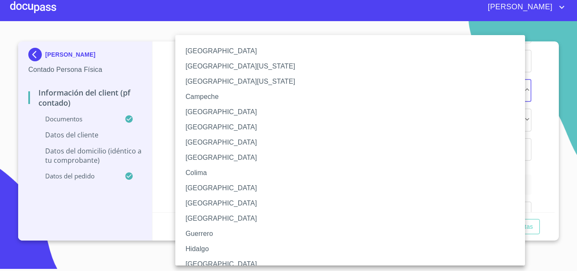
scroll to position [42, 0]
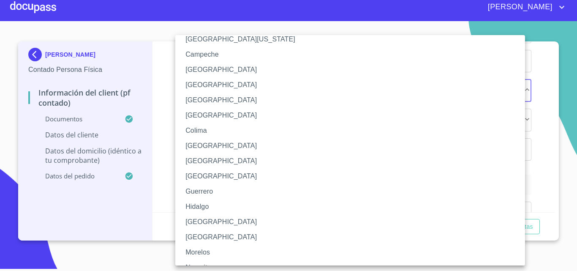
click at [201, 222] on li "[GEOGRAPHIC_DATA]" at bounding box center [353, 221] width 356 height 15
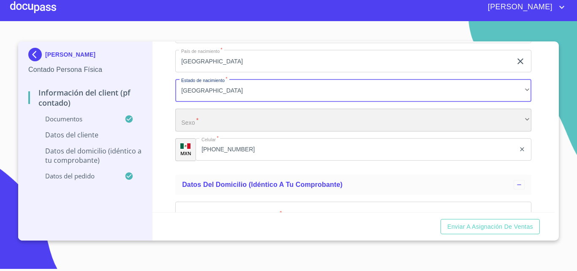
click at [211, 125] on div "​" at bounding box center [353, 120] width 356 height 23
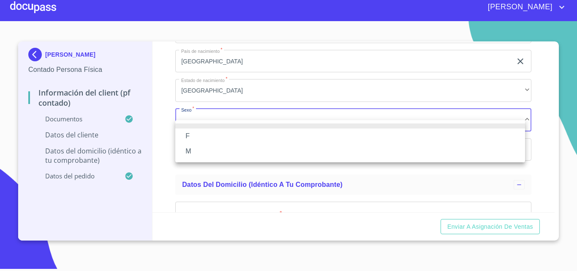
click at [190, 152] on li "M" at bounding box center [350, 151] width 350 height 15
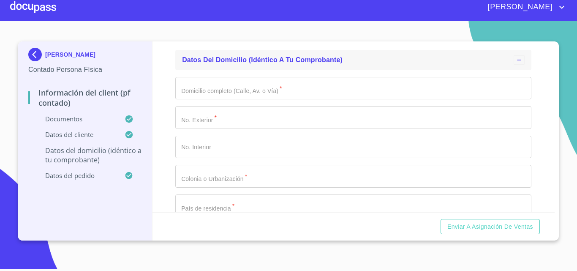
scroll to position [1943, 0]
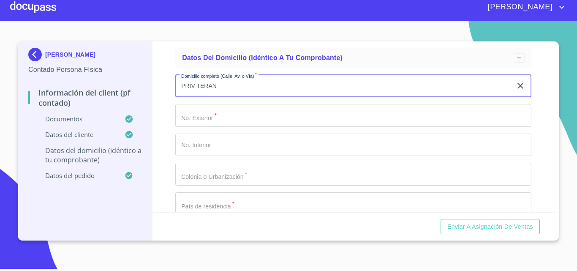
type input "PRIV TERAN"
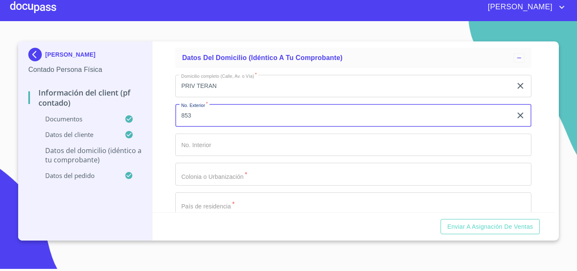
type input "853"
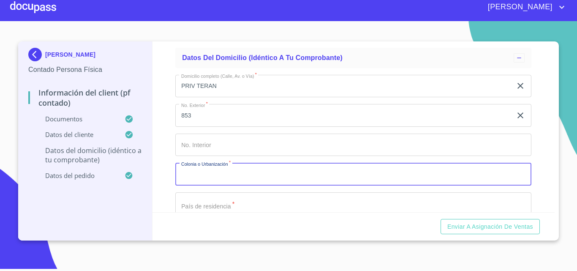
click at [214, 185] on input "Documento de identificación.   *" at bounding box center [353, 174] width 356 height 23
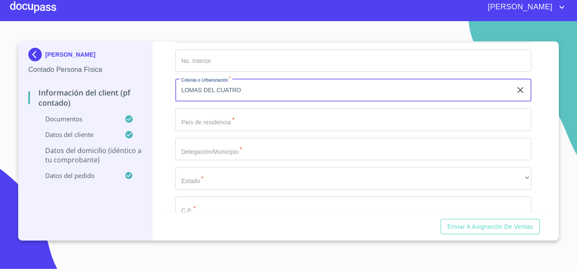
scroll to position [2027, 0]
type input "LOMAS DEL CUATRO"
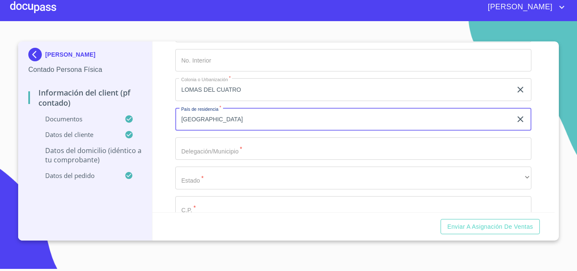
type input "[GEOGRAPHIC_DATA]"
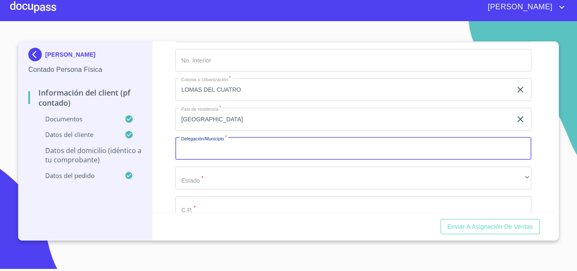
click at [213, 160] on input "Documento de identificación.   *" at bounding box center [353, 148] width 356 height 23
type input "TLAQUEPAQUE"
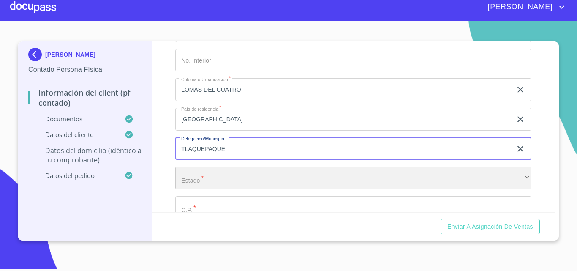
click at [230, 188] on div "​" at bounding box center [353, 177] width 356 height 23
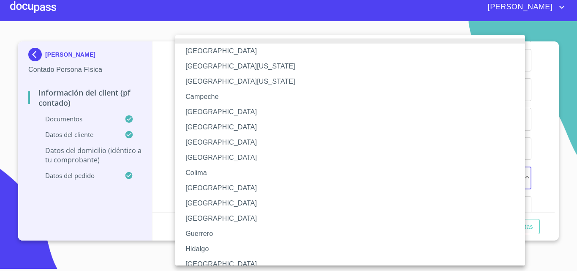
click at [199, 256] on li "[GEOGRAPHIC_DATA]" at bounding box center [353, 263] width 356 height 15
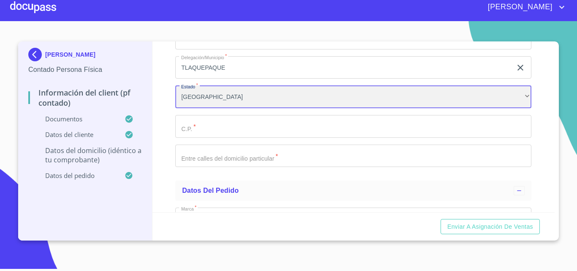
scroll to position [2154, 0]
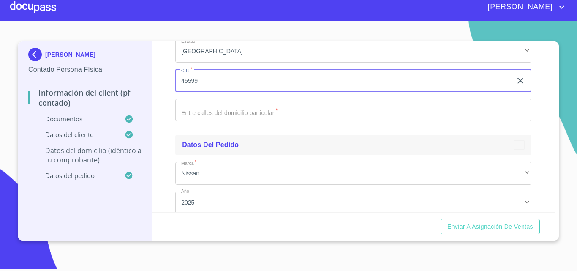
type input "45599"
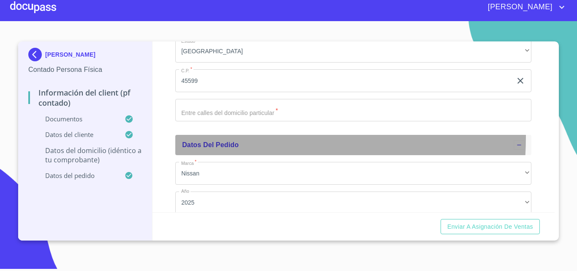
click at [188, 147] on div "Datos del pedido" at bounding box center [353, 145] width 356 height 20
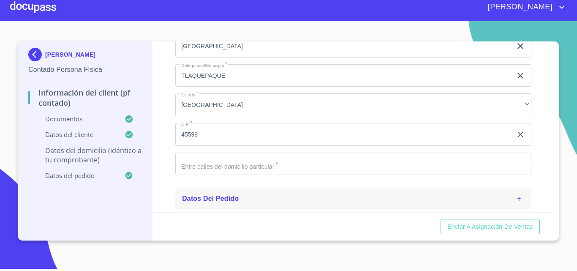
scroll to position [2111, 0]
click at [171, 164] on div "Información del Client (PF contado) Documentos Documento de identificación.   *…" at bounding box center [353, 126] width 403 height 171
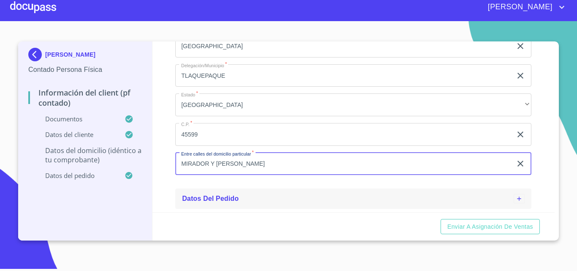
type input "MIRADOR Y [PERSON_NAME]"
click at [200, 197] on span "Datos del pedido" at bounding box center [210, 198] width 57 height 7
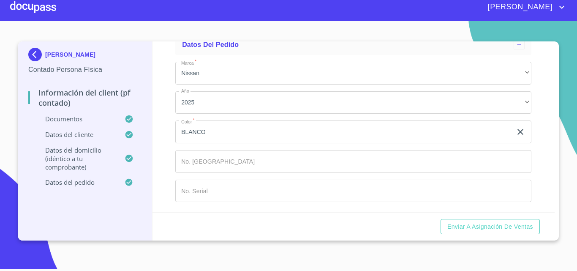
scroll to position [2264, 0]
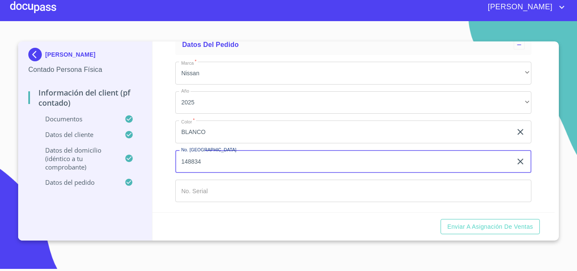
type input "148834"
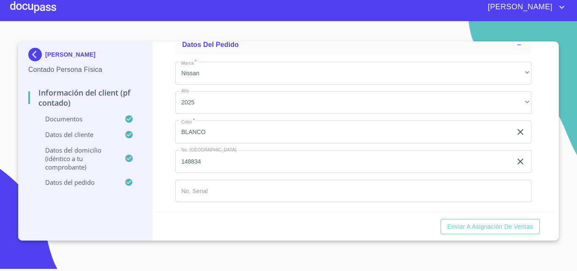
click at [166, 131] on div "Información del Client (PF contado) Documentos Documento de identificación.   *…" at bounding box center [353, 126] width 403 height 171
click at [512, 229] on span "Enviar a Asignación de Ventas" at bounding box center [490, 226] width 86 height 11
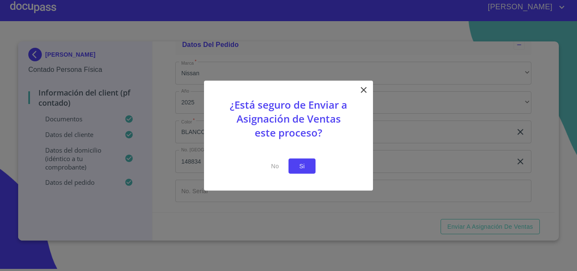
click at [302, 166] on span "Si" at bounding box center [302, 166] width 14 height 11
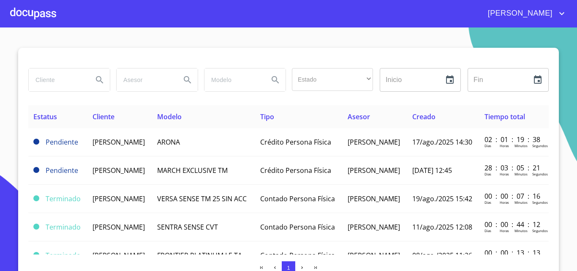
click at [32, 22] on div at bounding box center [33, 13] width 46 height 27
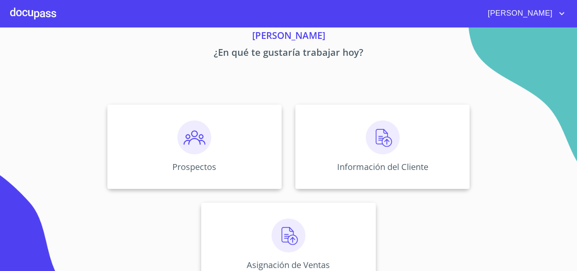
scroll to position [56, 0]
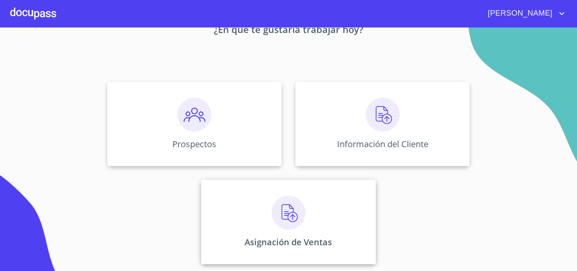
click at [291, 205] on img at bounding box center [289, 213] width 34 height 34
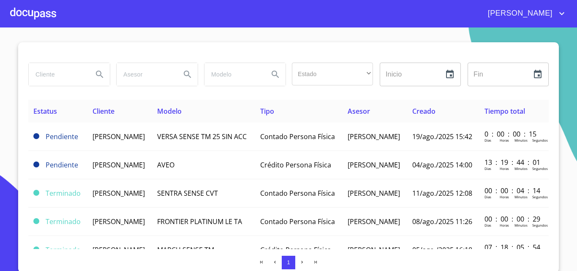
scroll to position [7, 0]
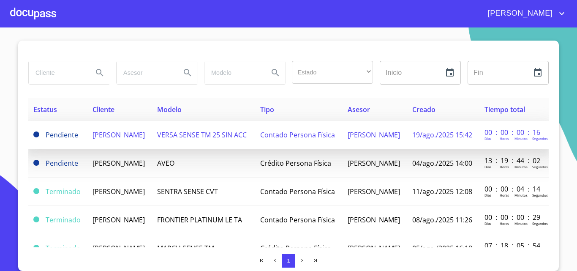
click at [72, 138] on td "Pendiente" at bounding box center [57, 135] width 59 height 28
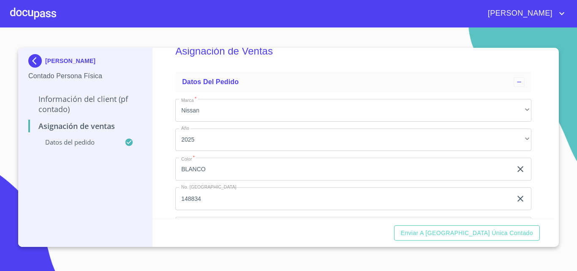
scroll to position [57, 0]
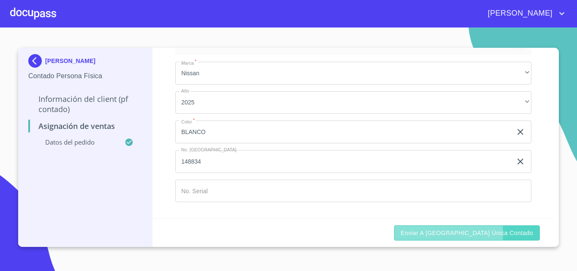
click at [457, 233] on span "Enviar a Ventanilla única contado" at bounding box center [467, 233] width 133 height 11
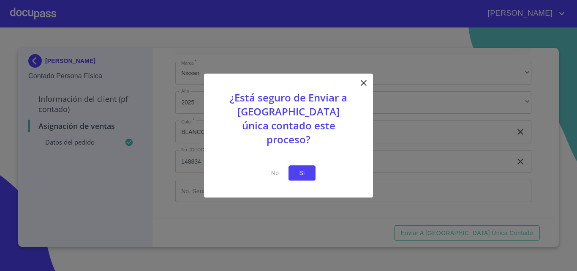
click at [300, 168] on span "Si" at bounding box center [302, 173] width 14 height 11
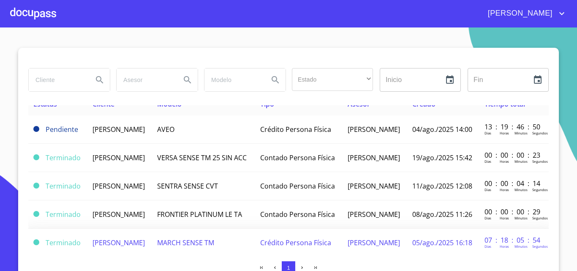
scroll to position [4, 0]
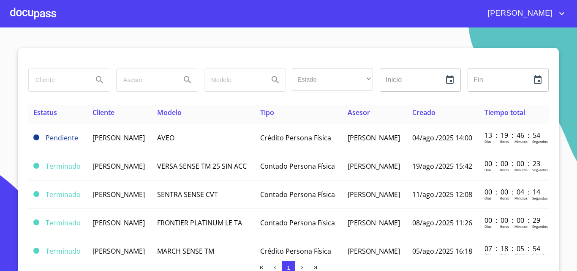
click at [30, 11] on div at bounding box center [33, 13] width 46 height 27
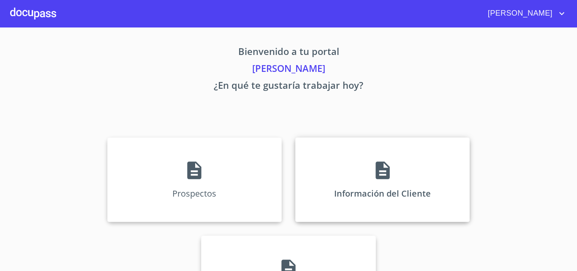
click at [351, 166] on div "Información del Cliente" at bounding box center [382, 179] width 174 height 84
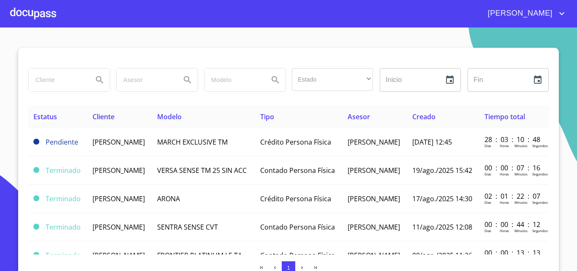
click at [40, 14] on div at bounding box center [33, 13] width 46 height 27
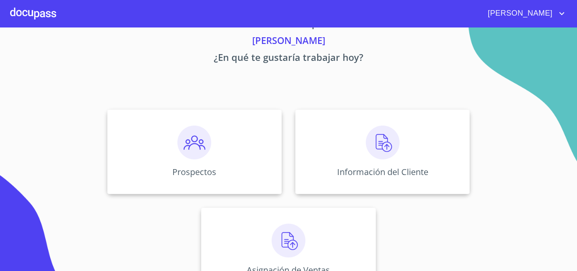
scroll to position [42, 0]
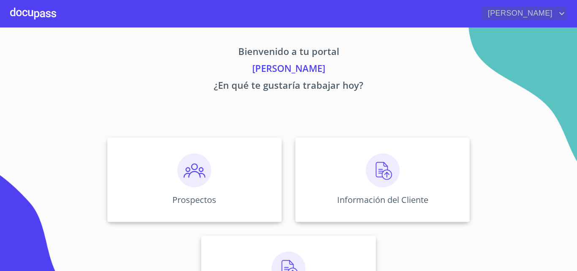
click at [558, 13] on icon "account of current user" at bounding box center [562, 13] width 10 height 10
click at [556, 19] on li "Salir" at bounding box center [552, 17] width 27 height 15
